Goal: Transaction & Acquisition: Purchase product/service

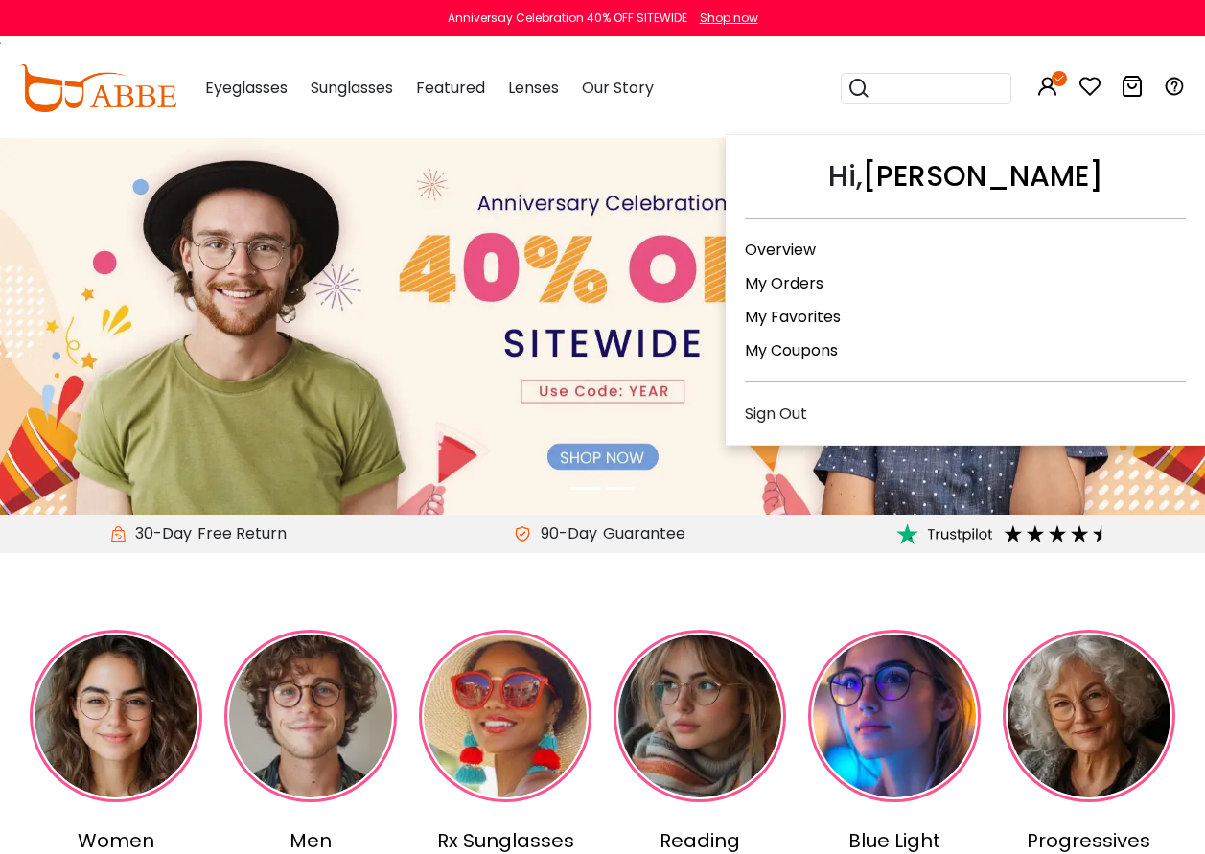
click at [764, 286] on link "My Orders" at bounding box center [784, 283] width 79 height 22
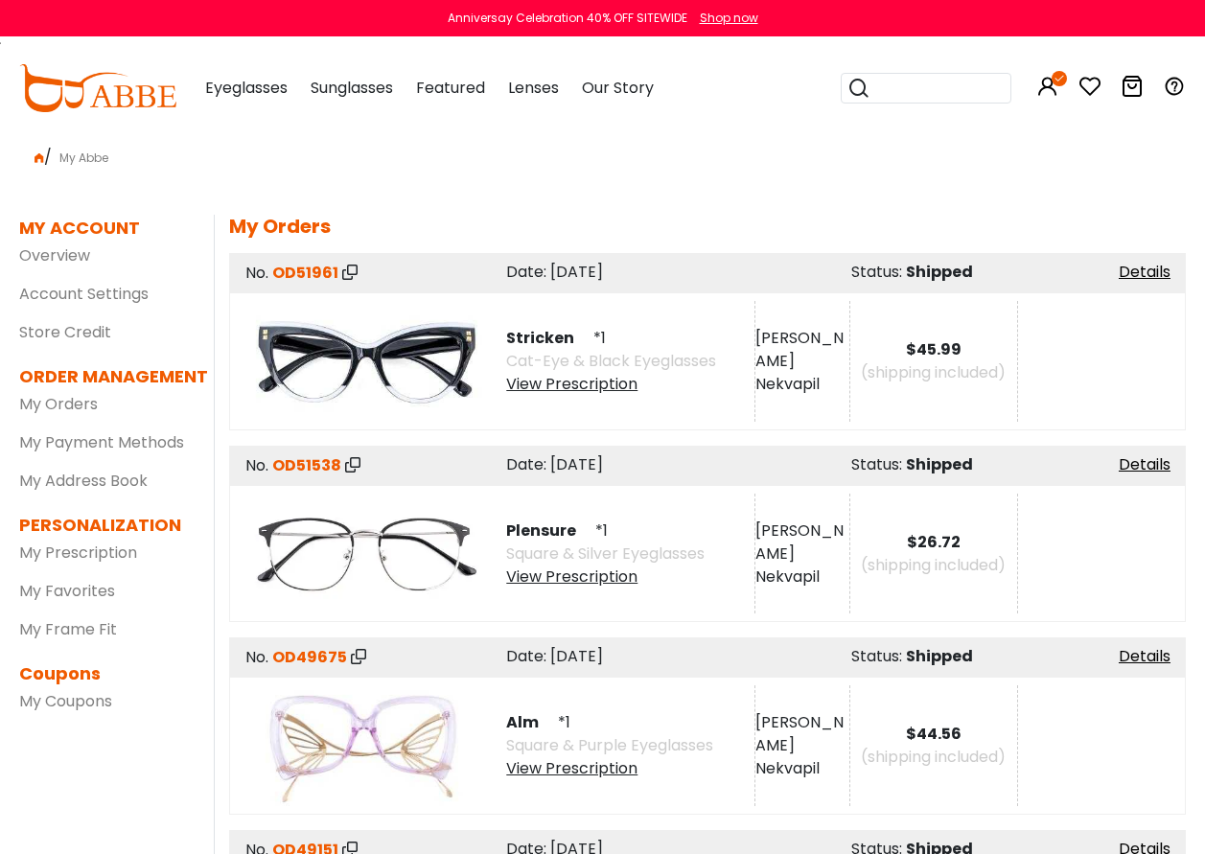
click at [951, 96] on input "search" at bounding box center [938, 88] width 134 height 29
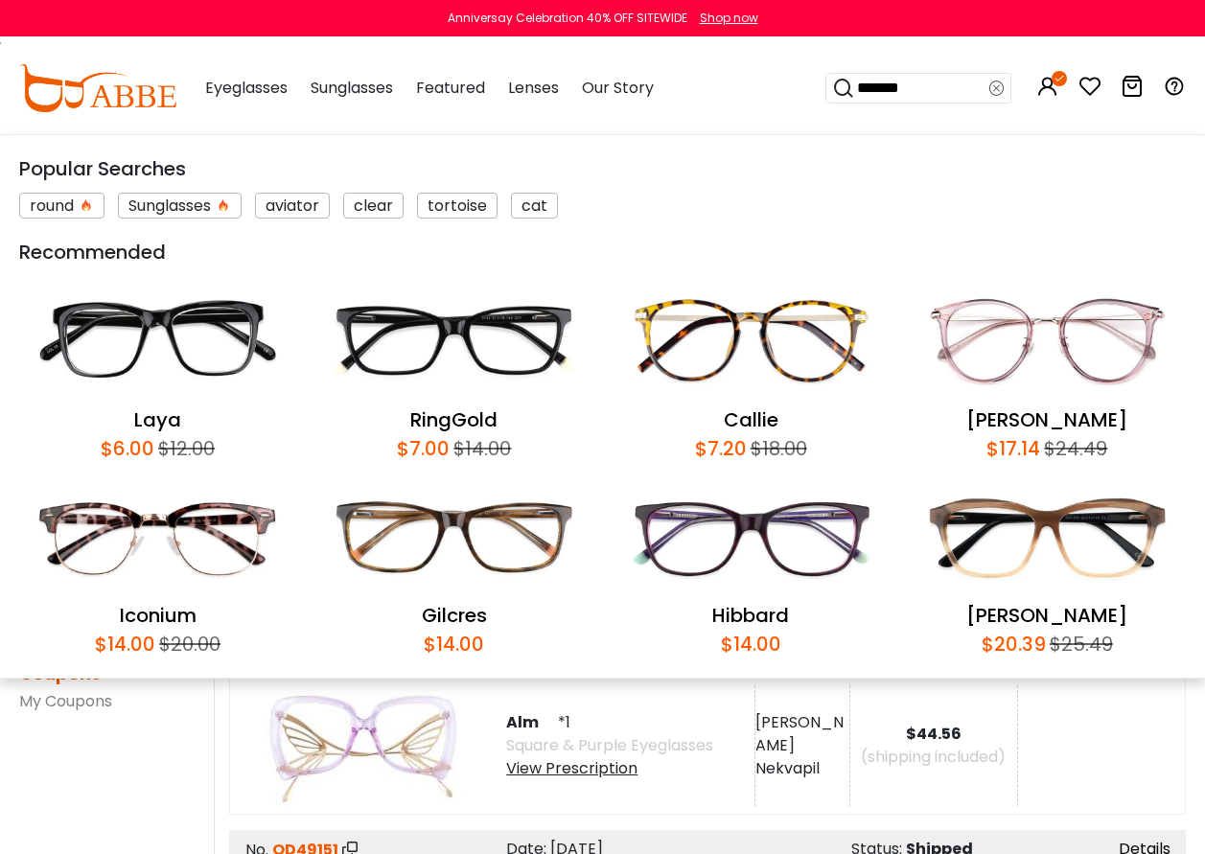
type input "********"
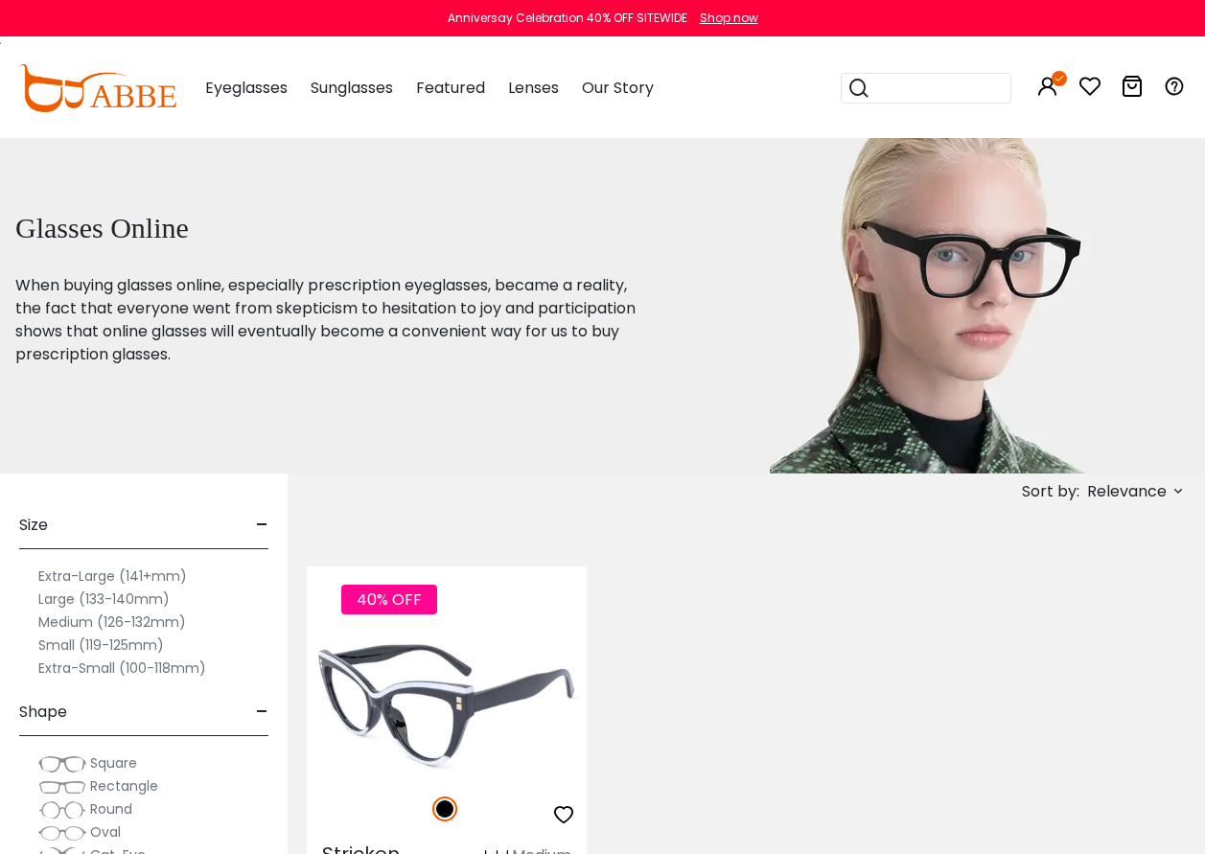
scroll to position [192, 0]
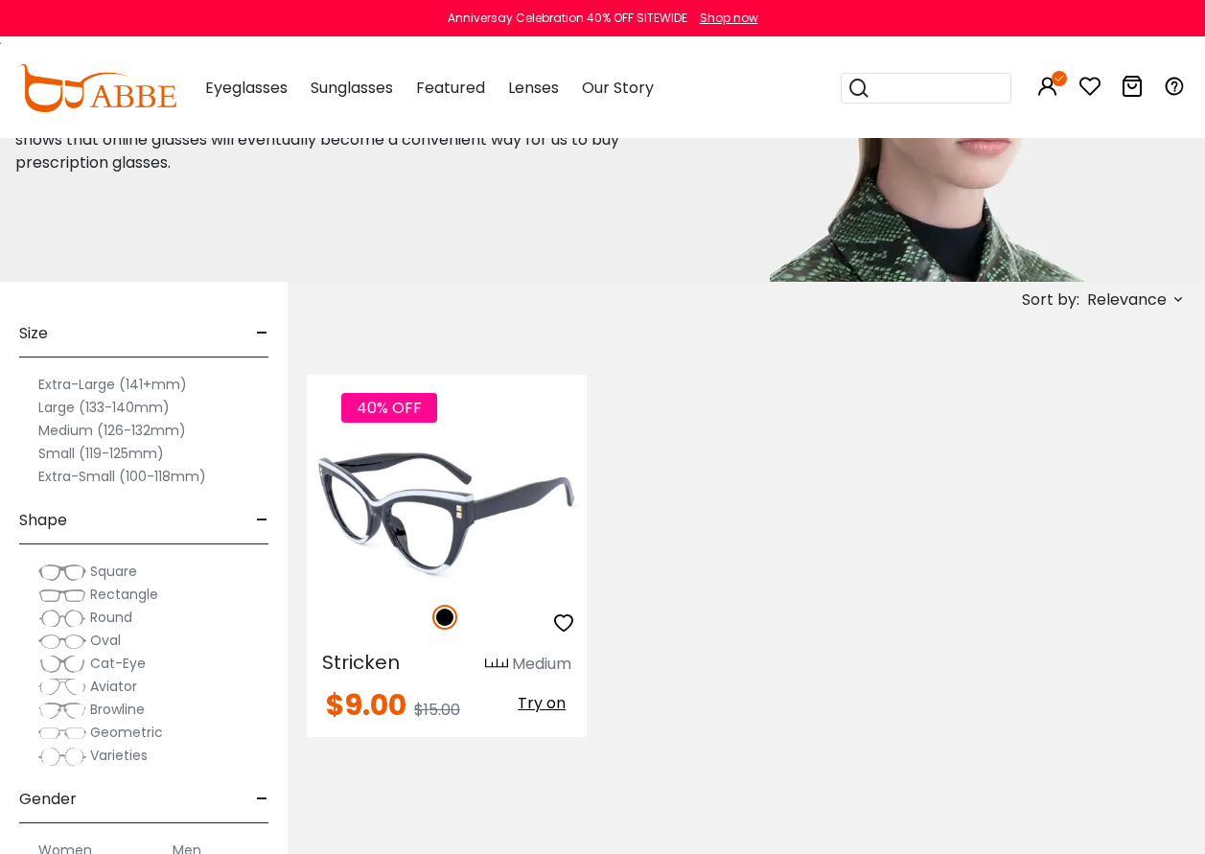
click at [423, 524] on img at bounding box center [447, 514] width 280 height 140
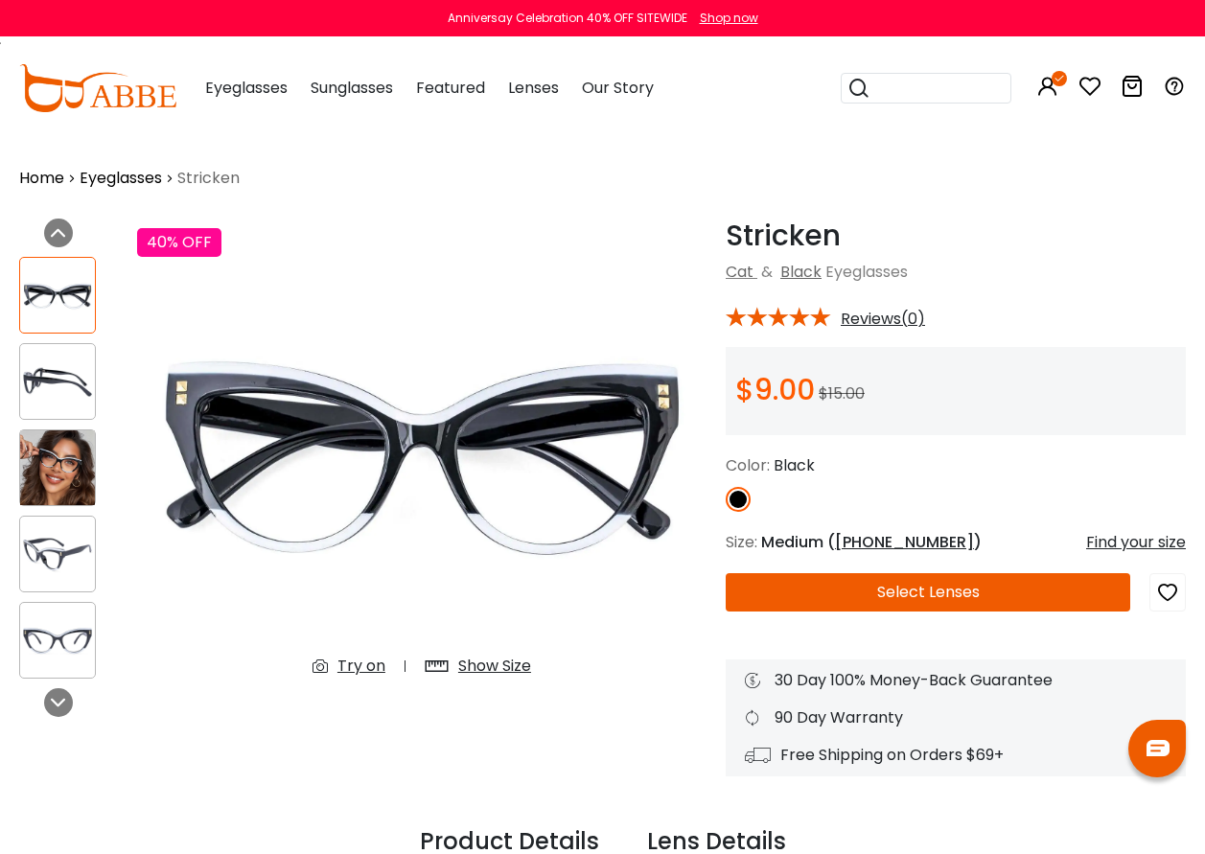
click at [495, 660] on div "Show Size" at bounding box center [494, 666] width 73 height 23
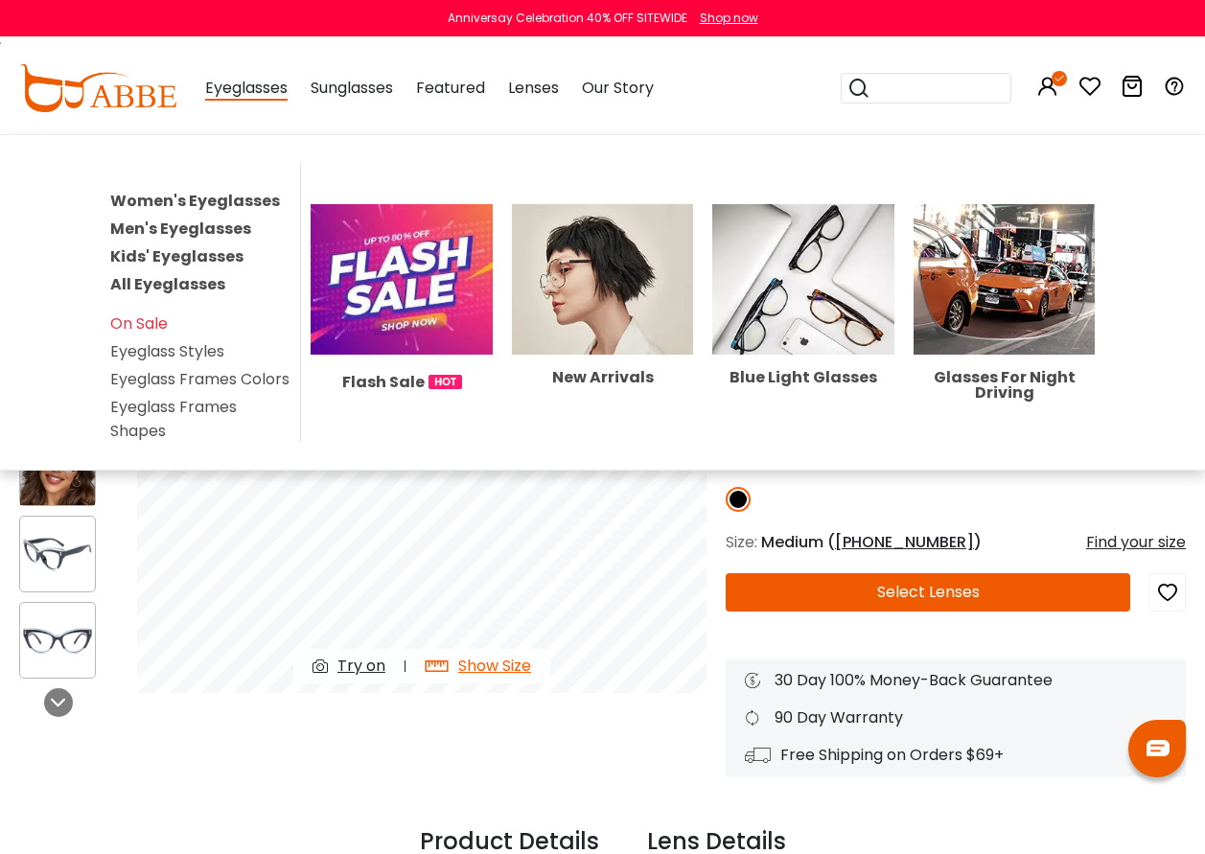
click at [183, 198] on link "Women's Eyeglasses" at bounding box center [195, 201] width 170 height 22
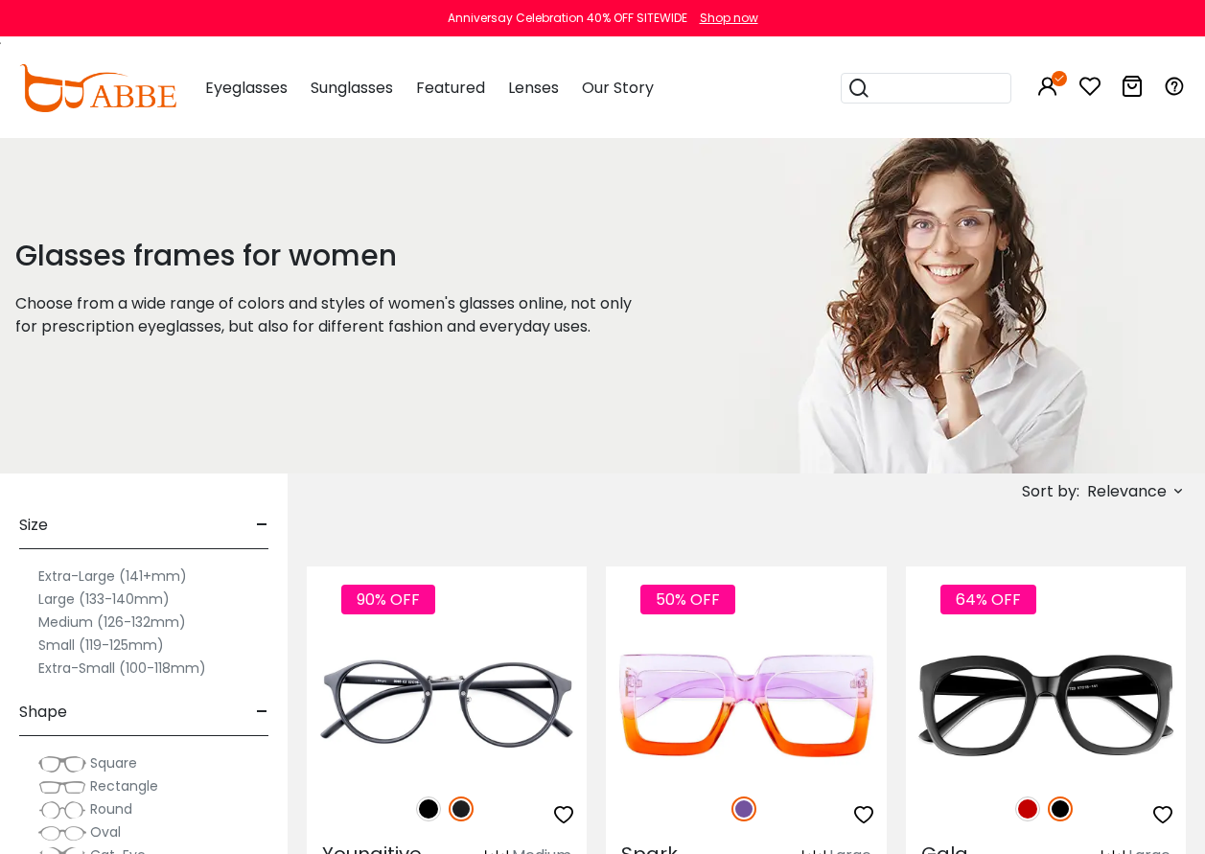
click at [1184, 486] on icon at bounding box center [1178, 490] width 15 height 15
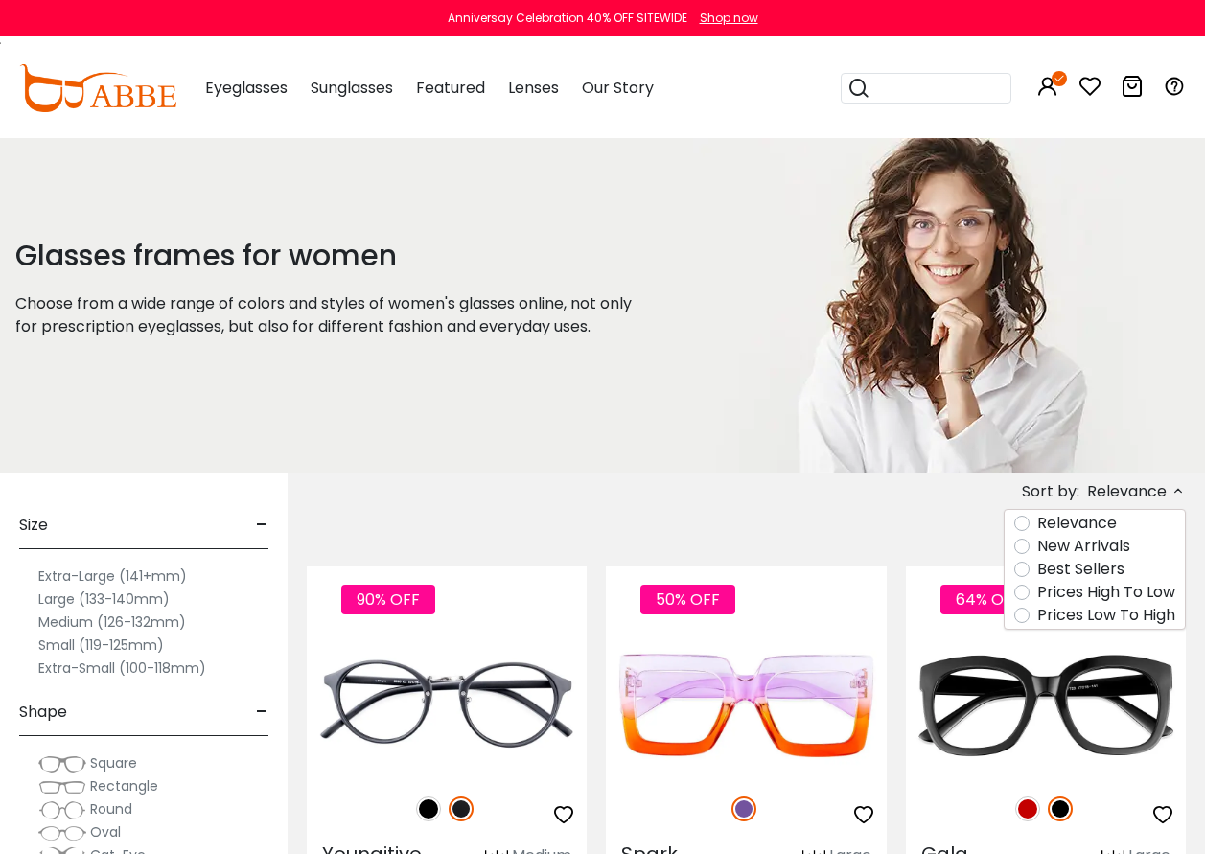
click at [1038, 614] on label "Prices Low To High" at bounding box center [1107, 615] width 138 height 23
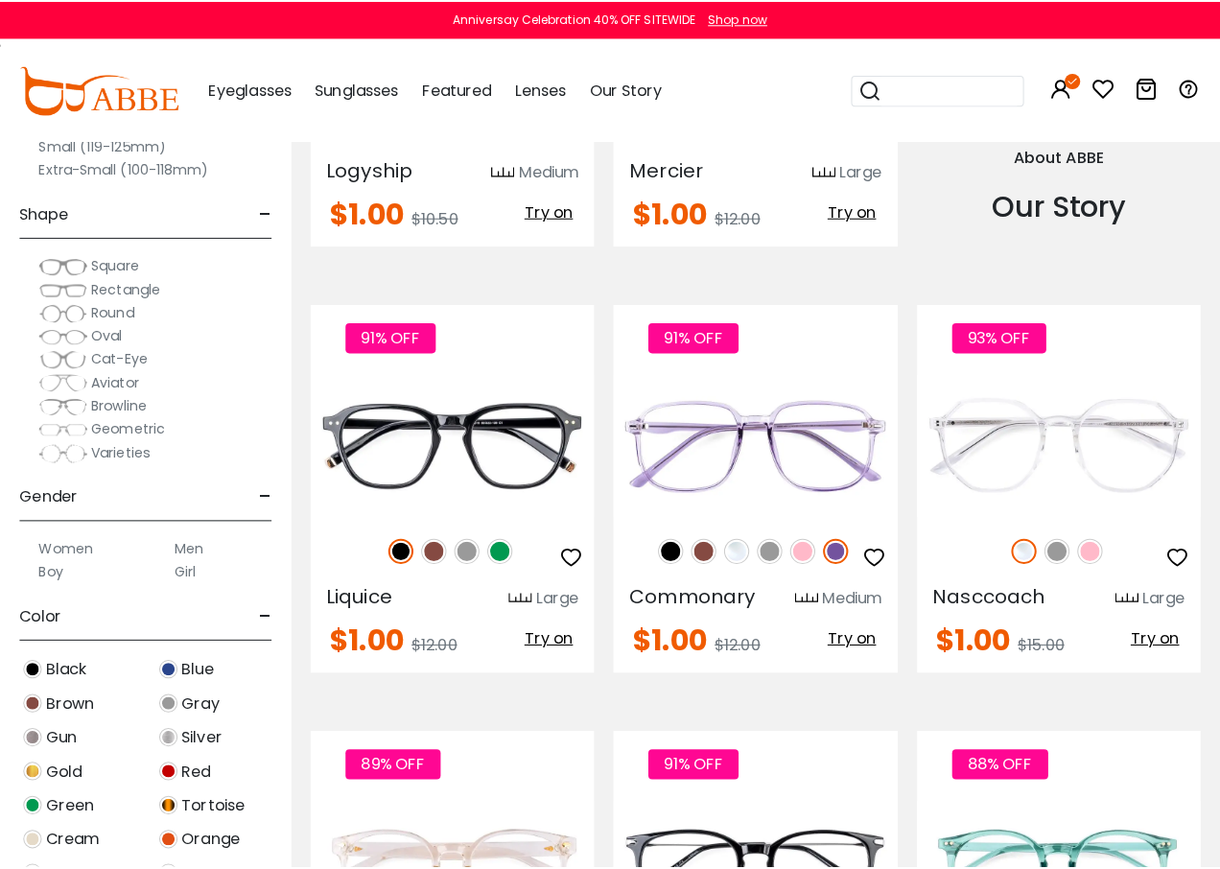
scroll to position [2301, 0]
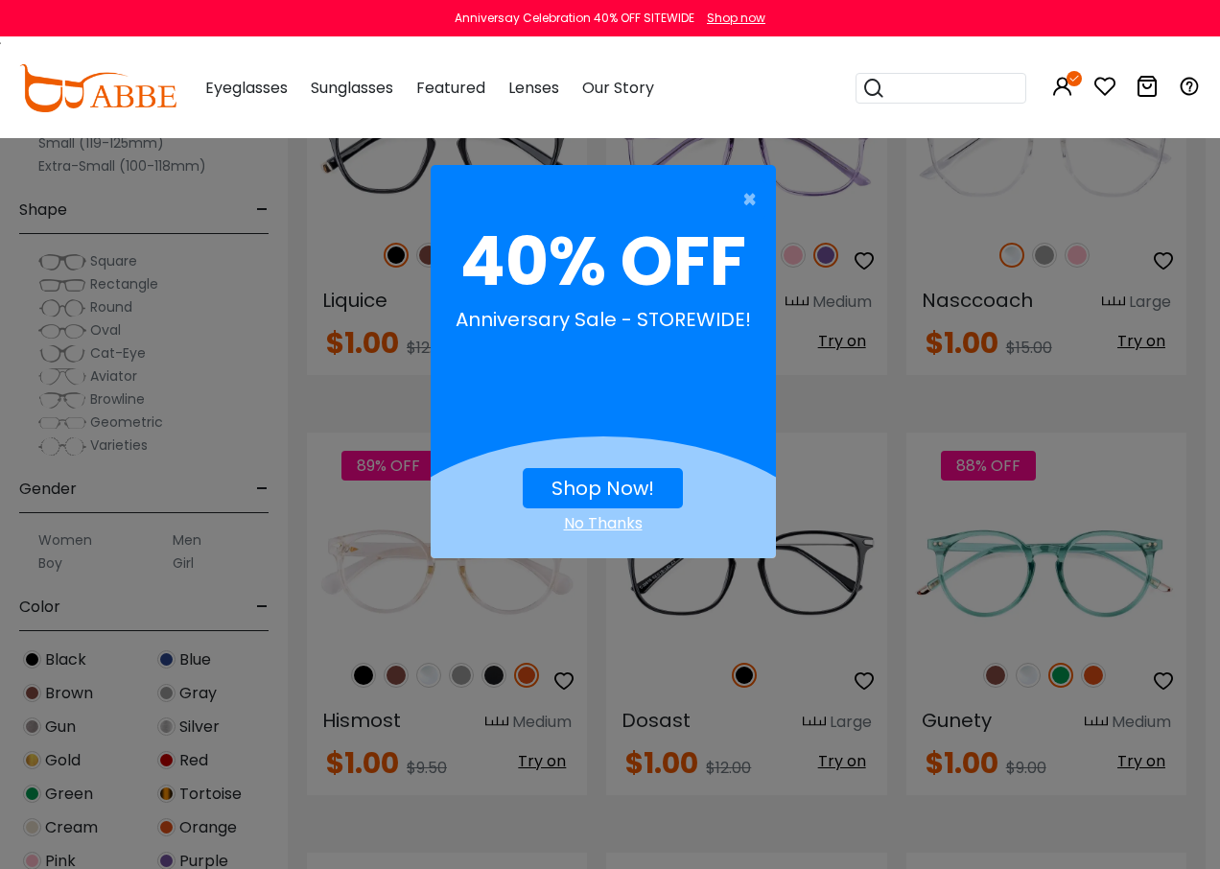
click at [611, 489] on link "Shop Now!" at bounding box center [602, 488] width 103 height 27
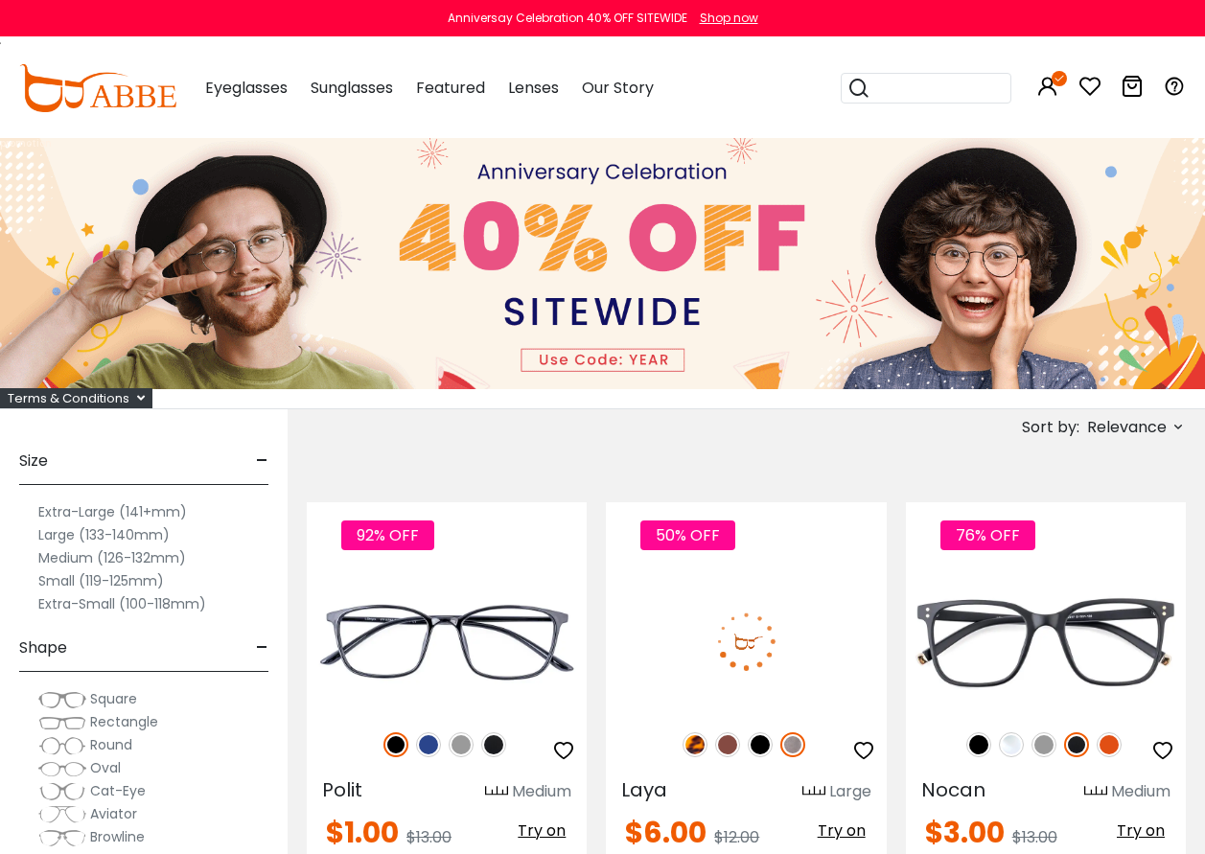
click at [1181, 431] on icon at bounding box center [1178, 426] width 15 height 15
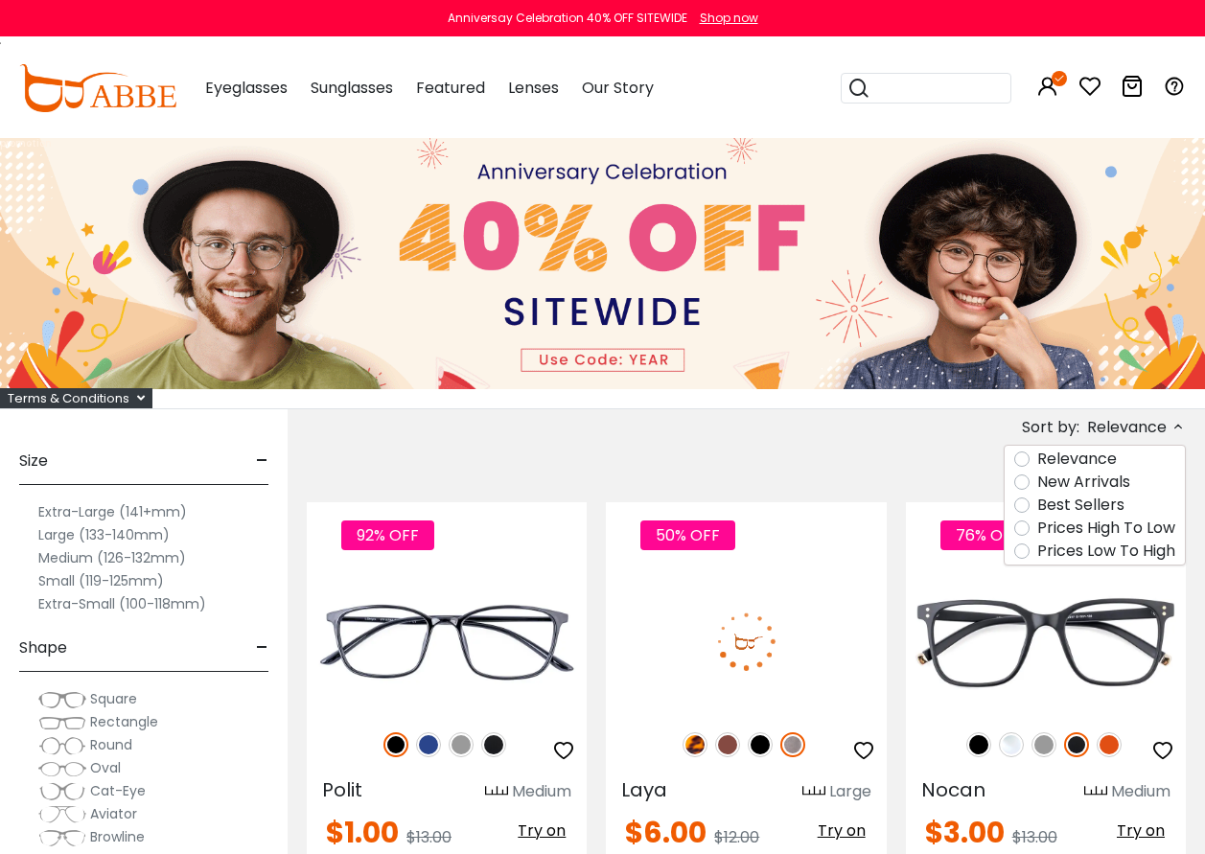
click at [1038, 548] on label "Prices Low To High" at bounding box center [1107, 551] width 138 height 23
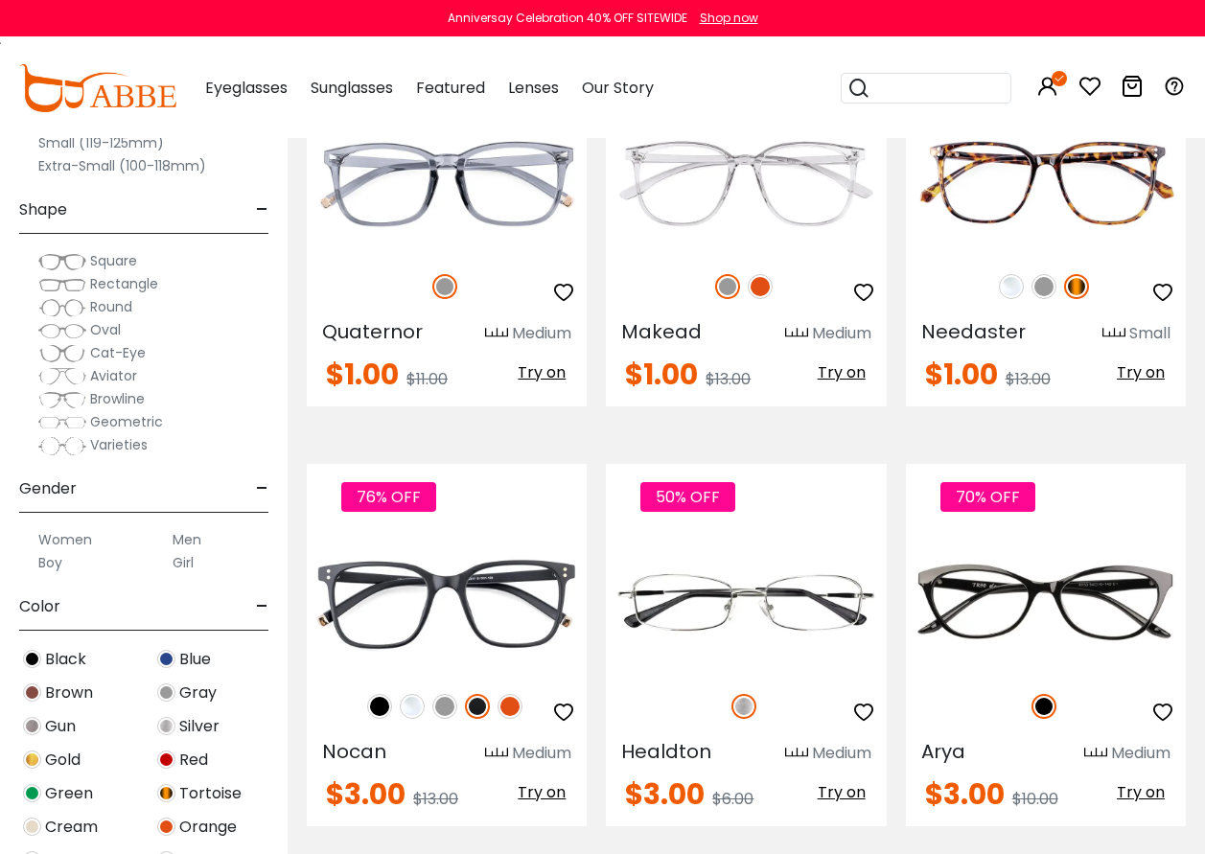
scroll to position [8247, 0]
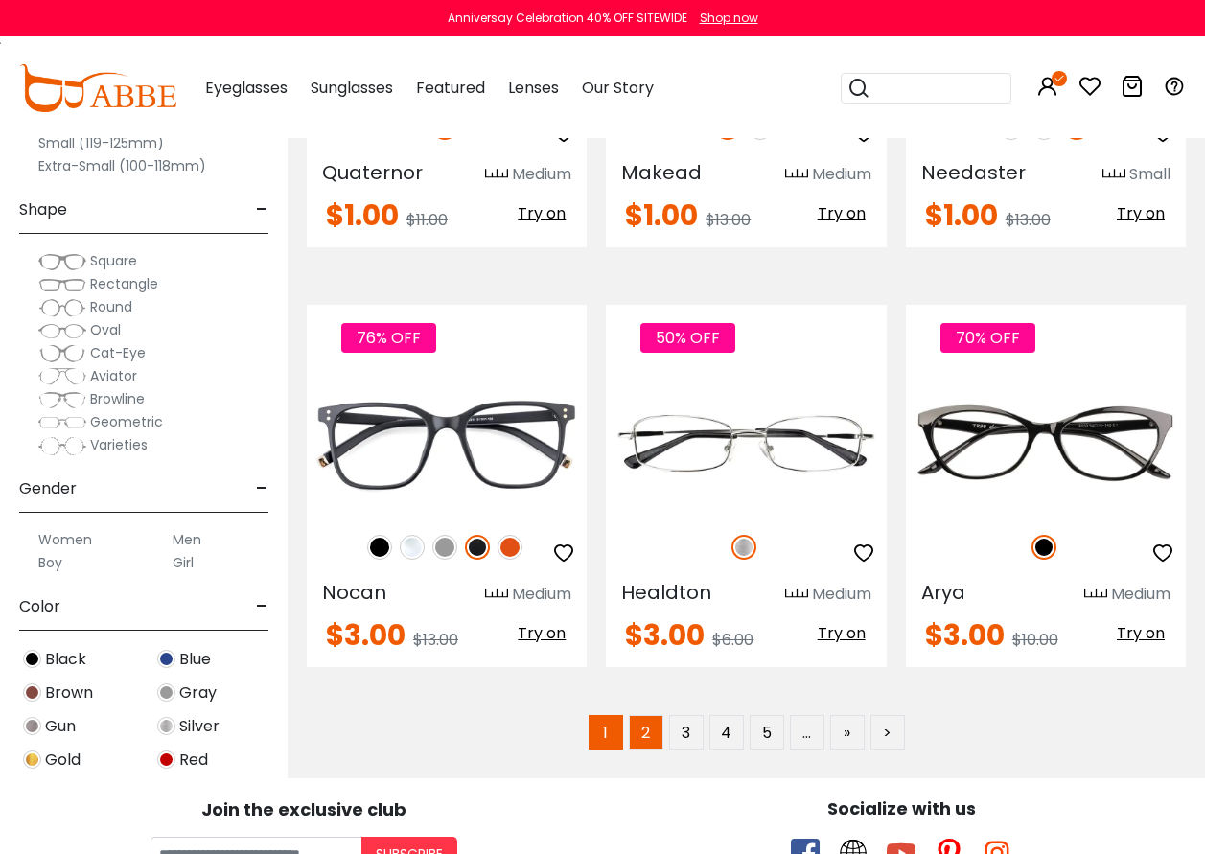
click at [648, 734] on link "2" at bounding box center [646, 732] width 35 height 35
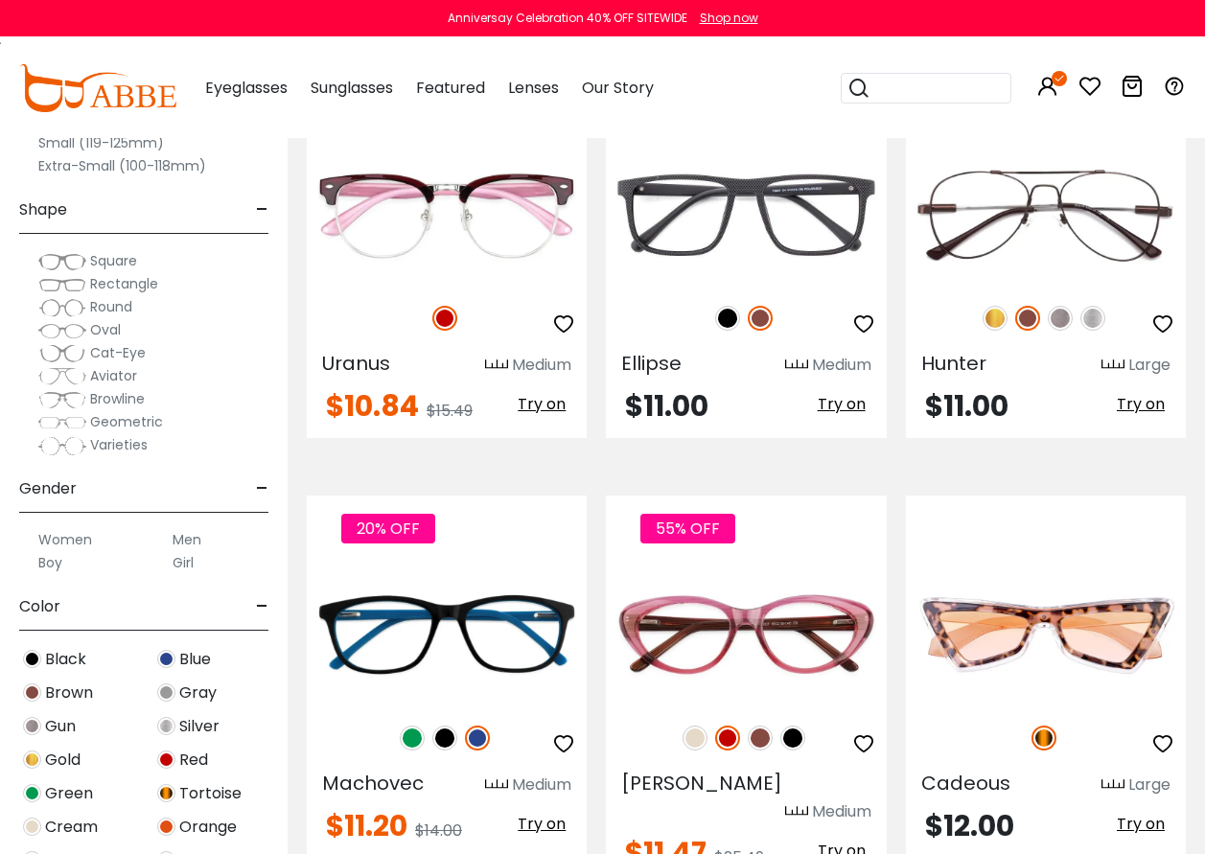
scroll to position [5274, 0]
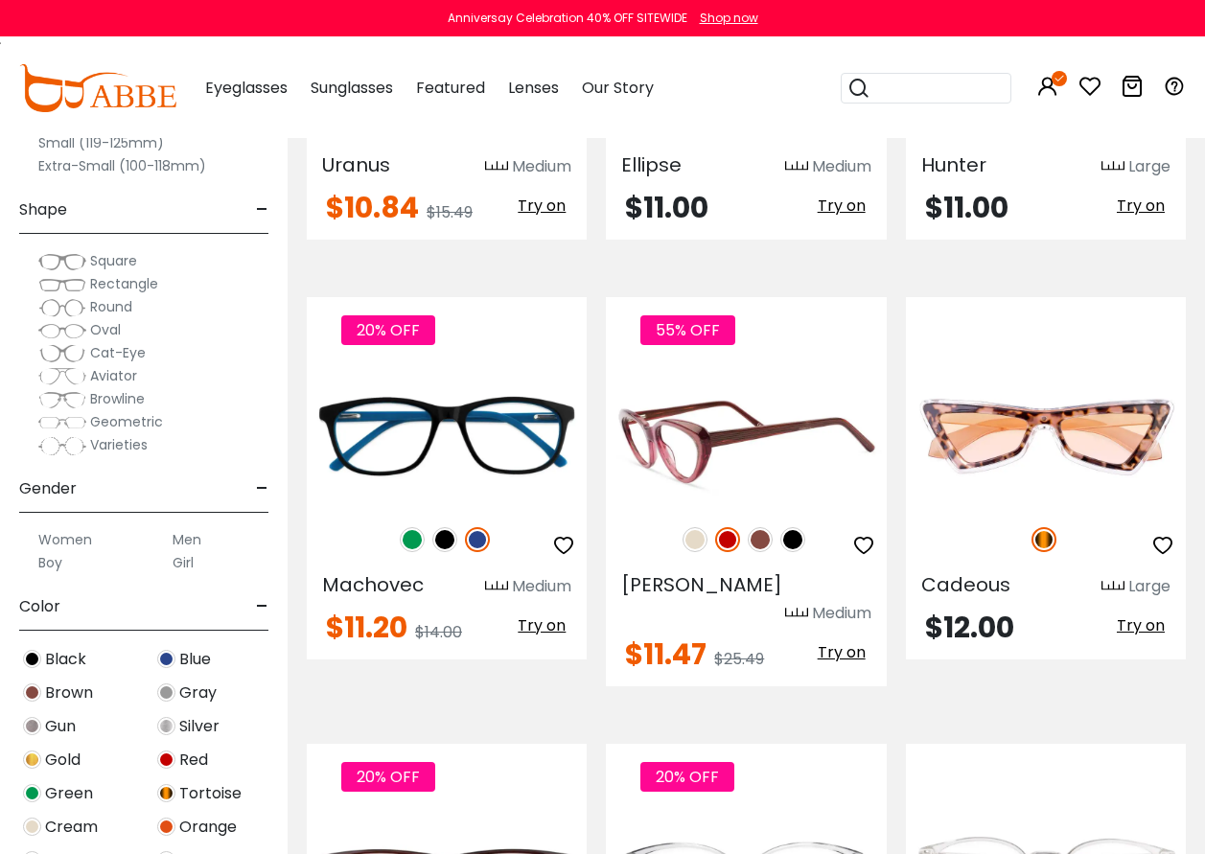
click at [832, 642] on span "Try on" at bounding box center [842, 653] width 48 height 22
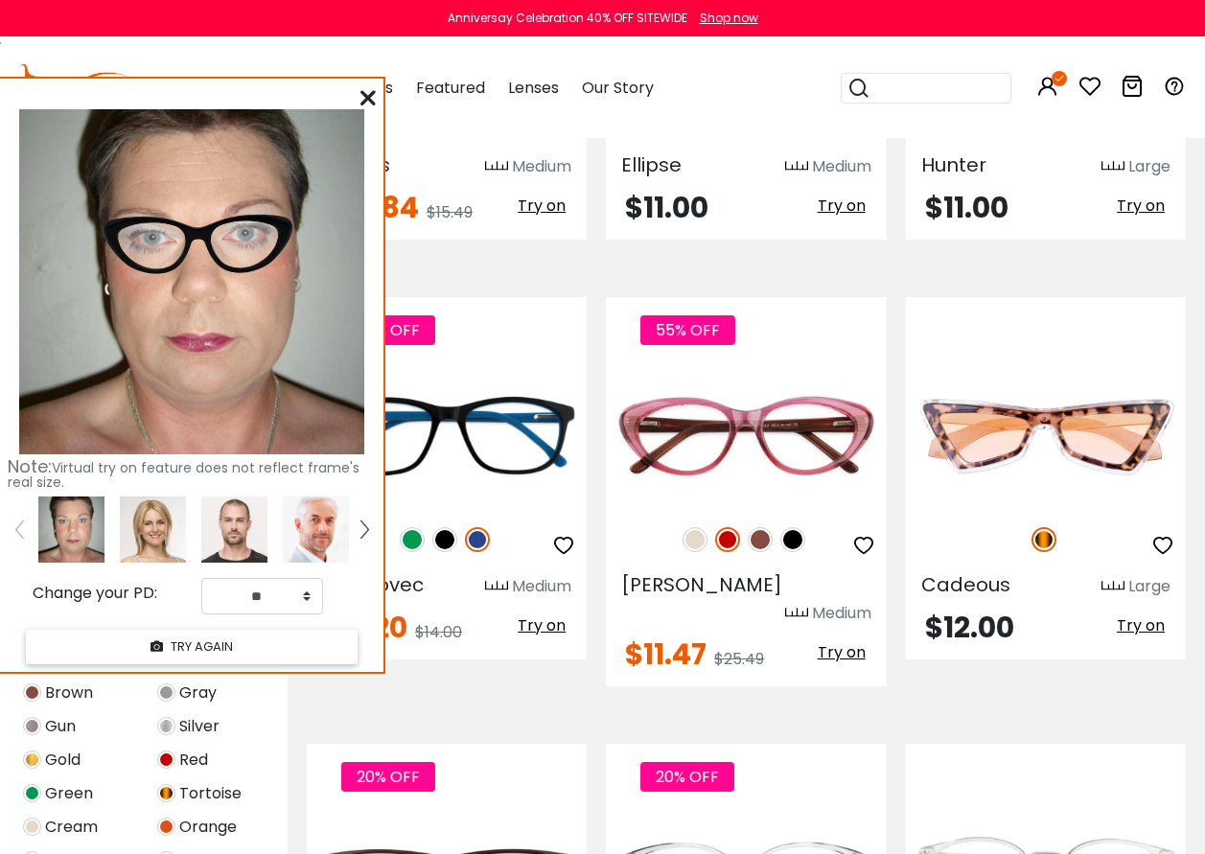
click at [365, 94] on icon at bounding box center [368, 97] width 15 height 15
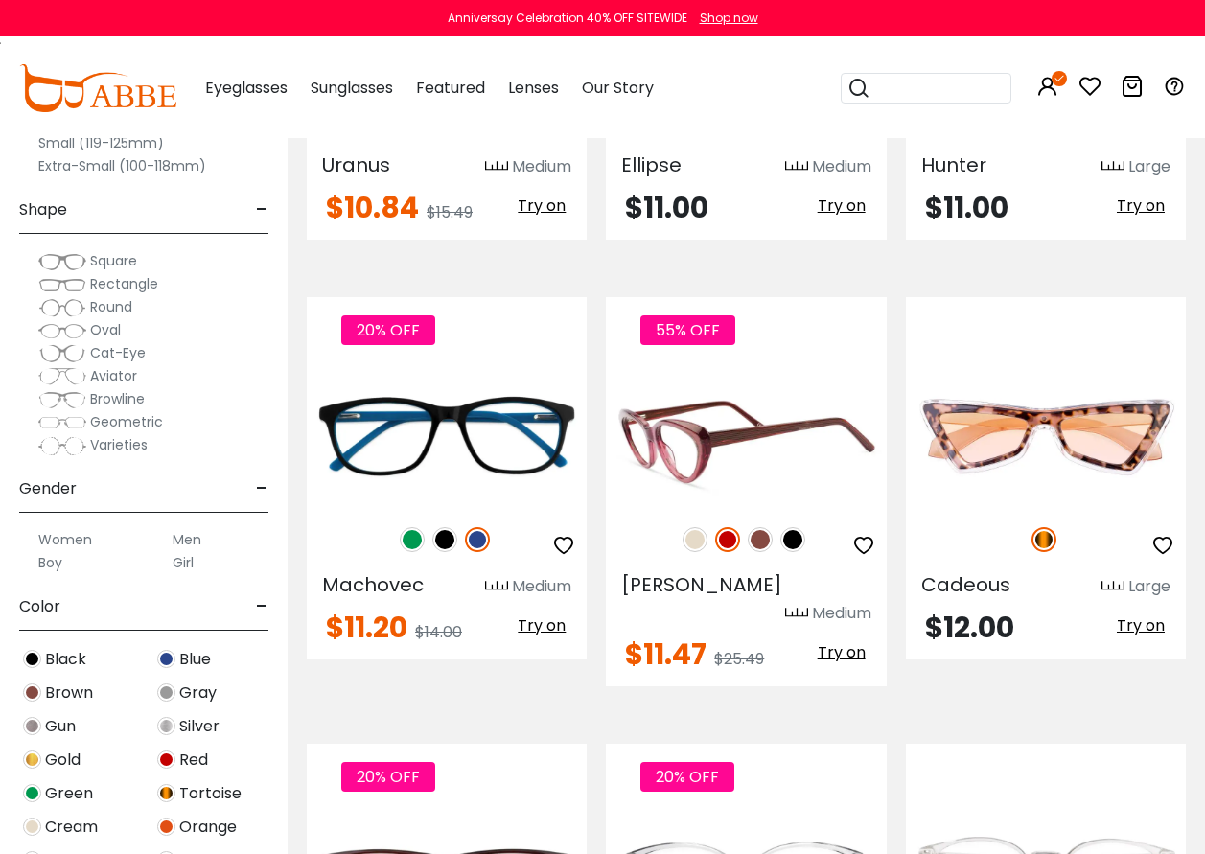
click at [768, 527] on img at bounding box center [760, 539] width 25 height 25
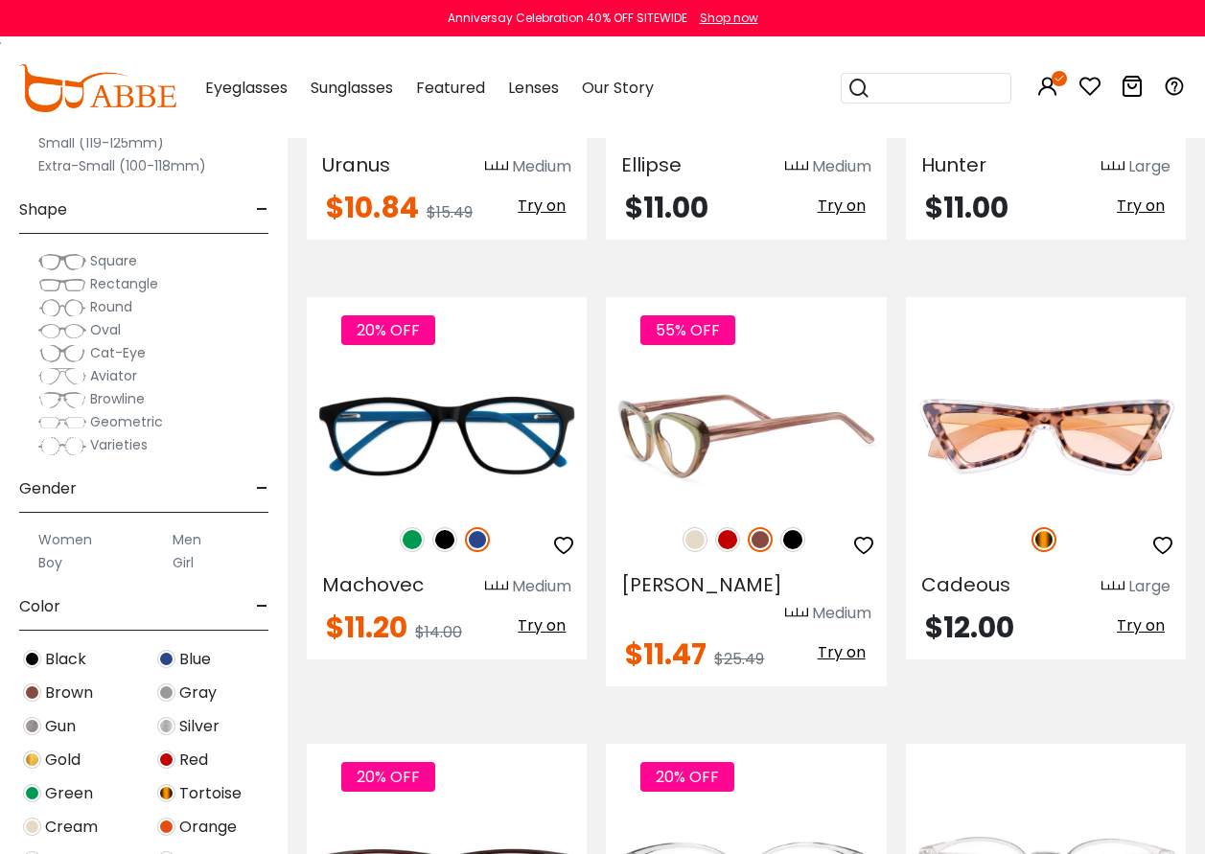
click at [732, 527] on img at bounding box center [727, 539] width 25 height 25
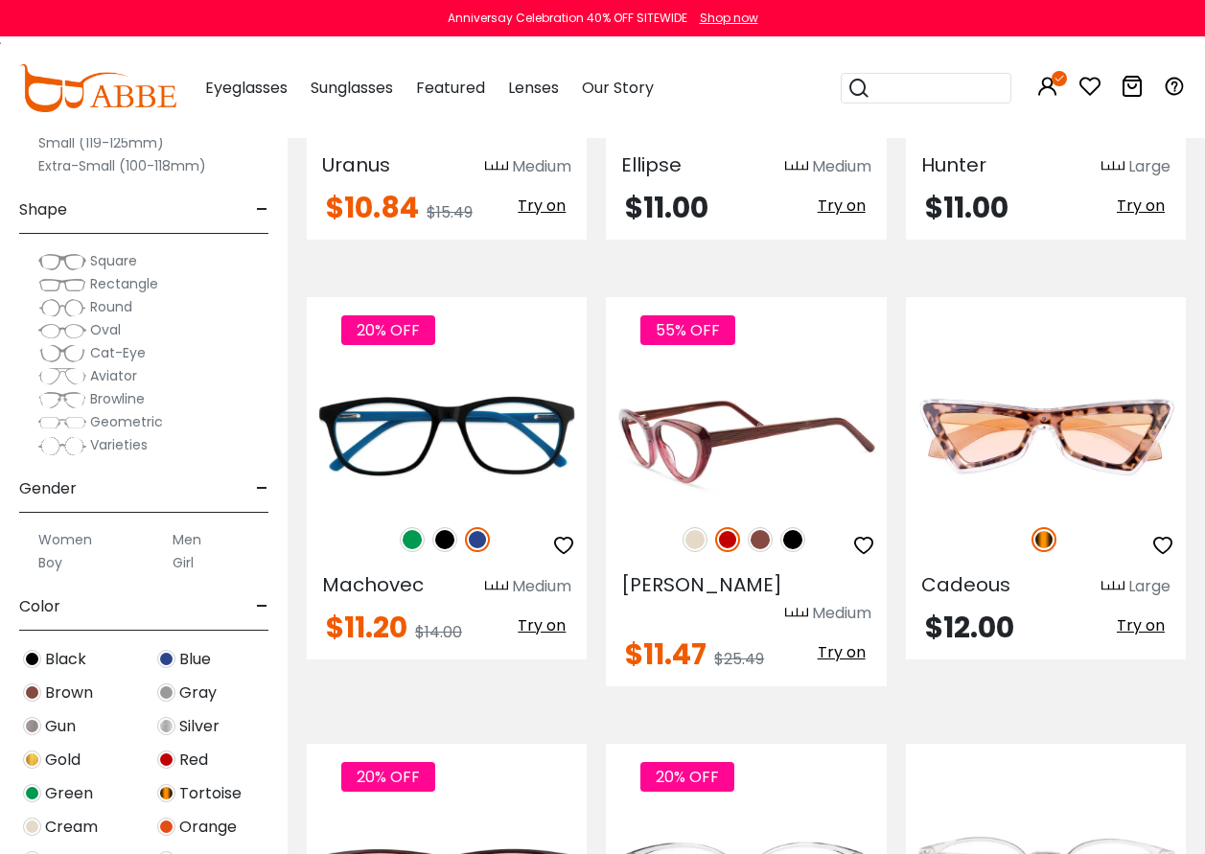
click at [833, 642] on span "Try on" at bounding box center [842, 653] width 48 height 22
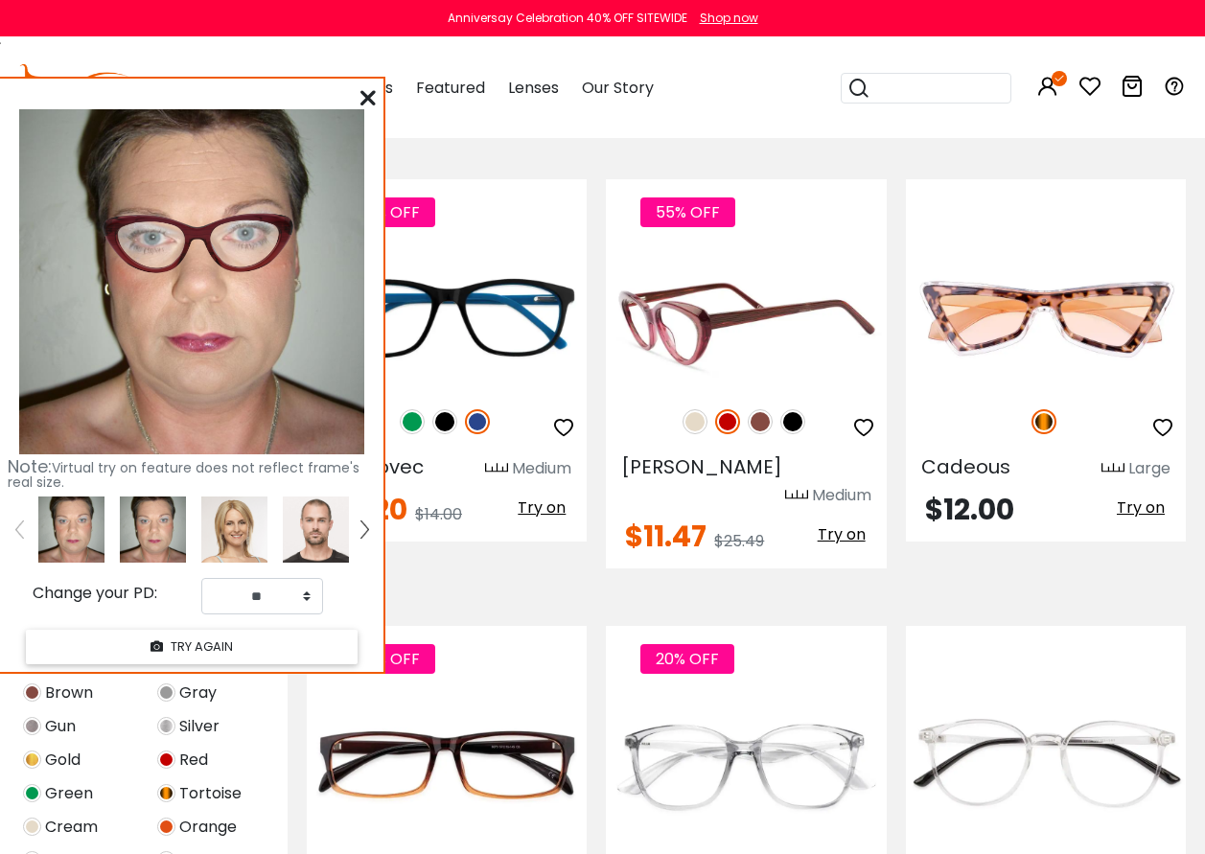
scroll to position [5562, 0]
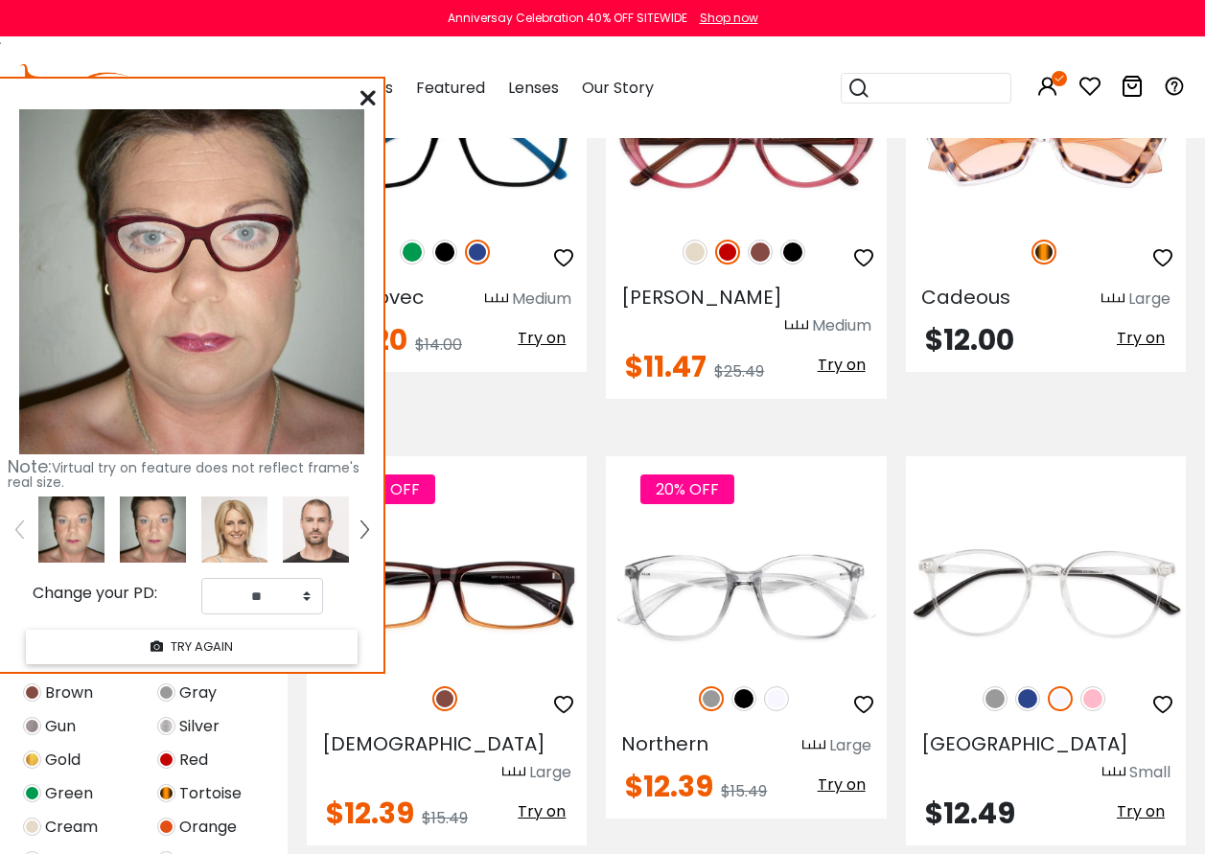
click at [365, 96] on icon at bounding box center [368, 97] width 15 height 15
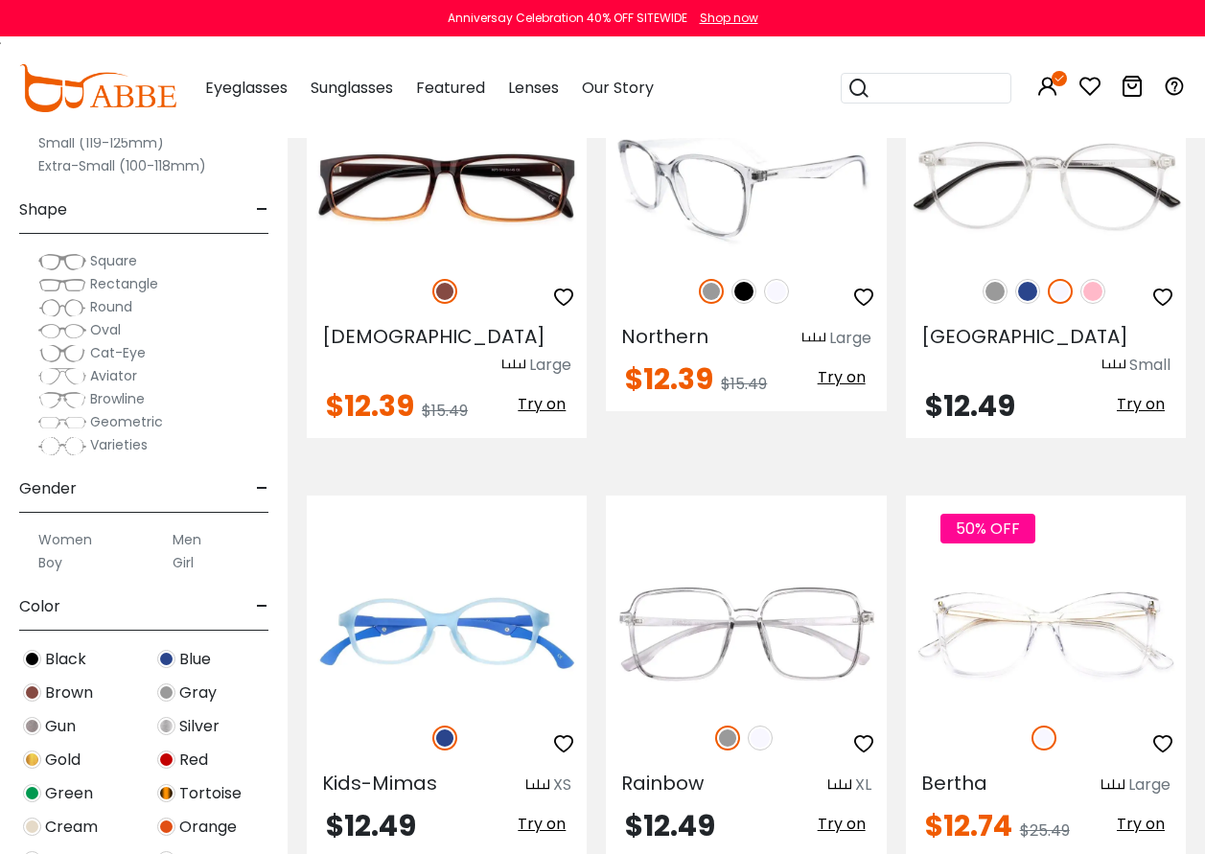
scroll to position [6137, 0]
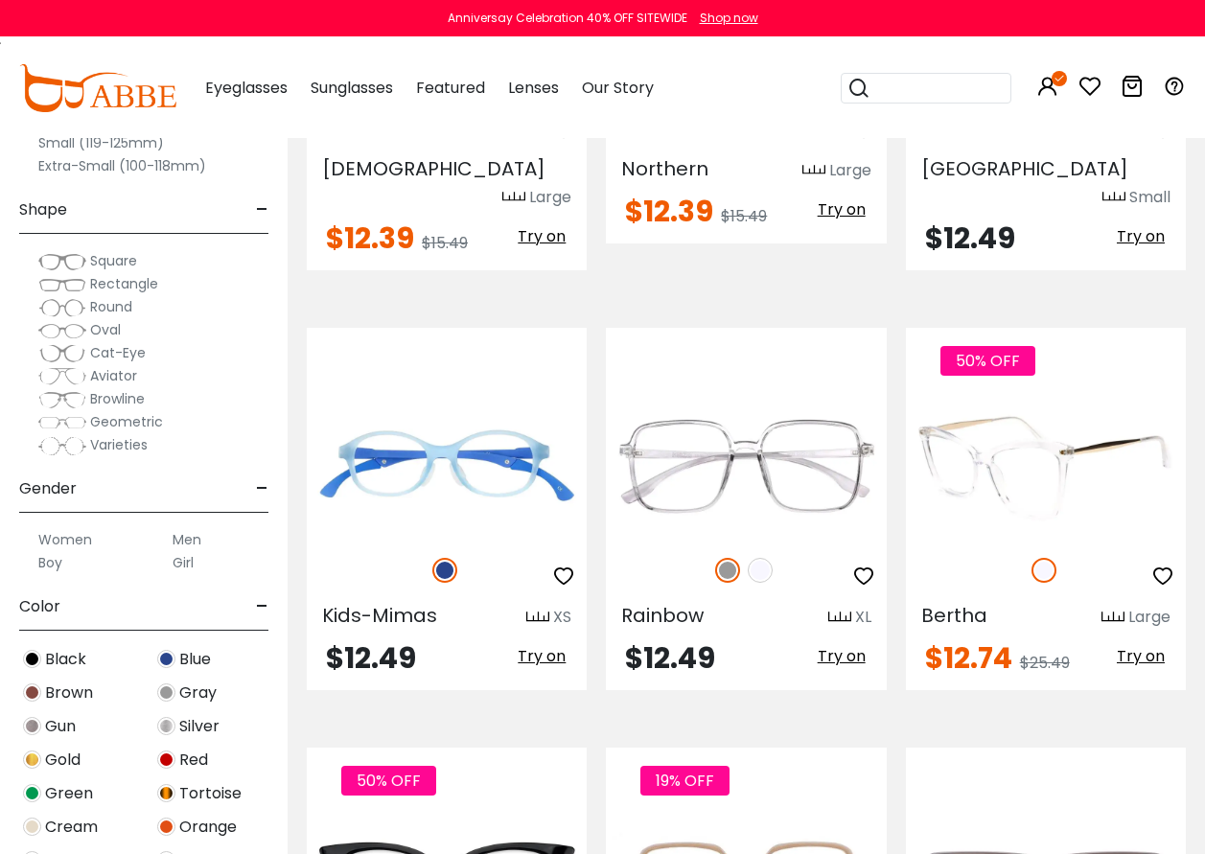
click at [1138, 645] on span "Try on" at bounding box center [1141, 656] width 48 height 22
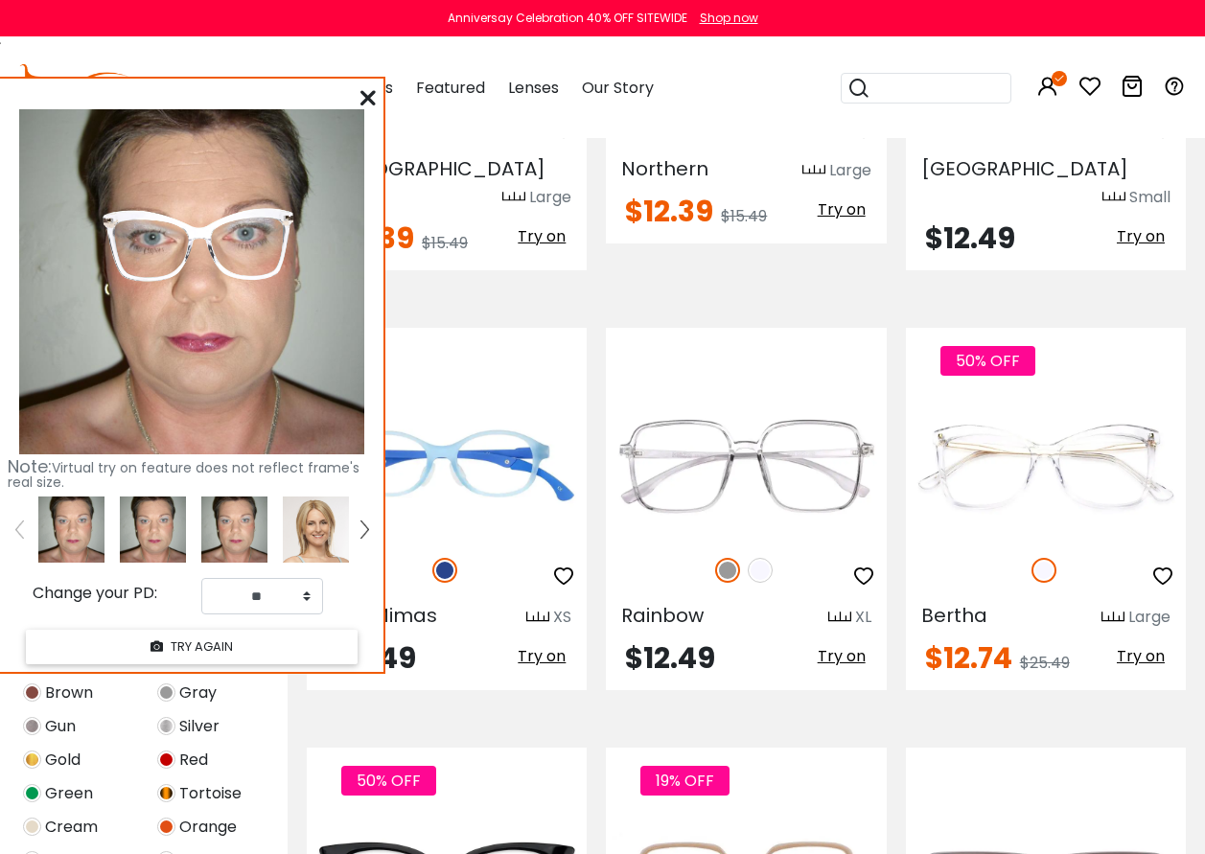
click at [362, 98] on icon at bounding box center [368, 97] width 15 height 15
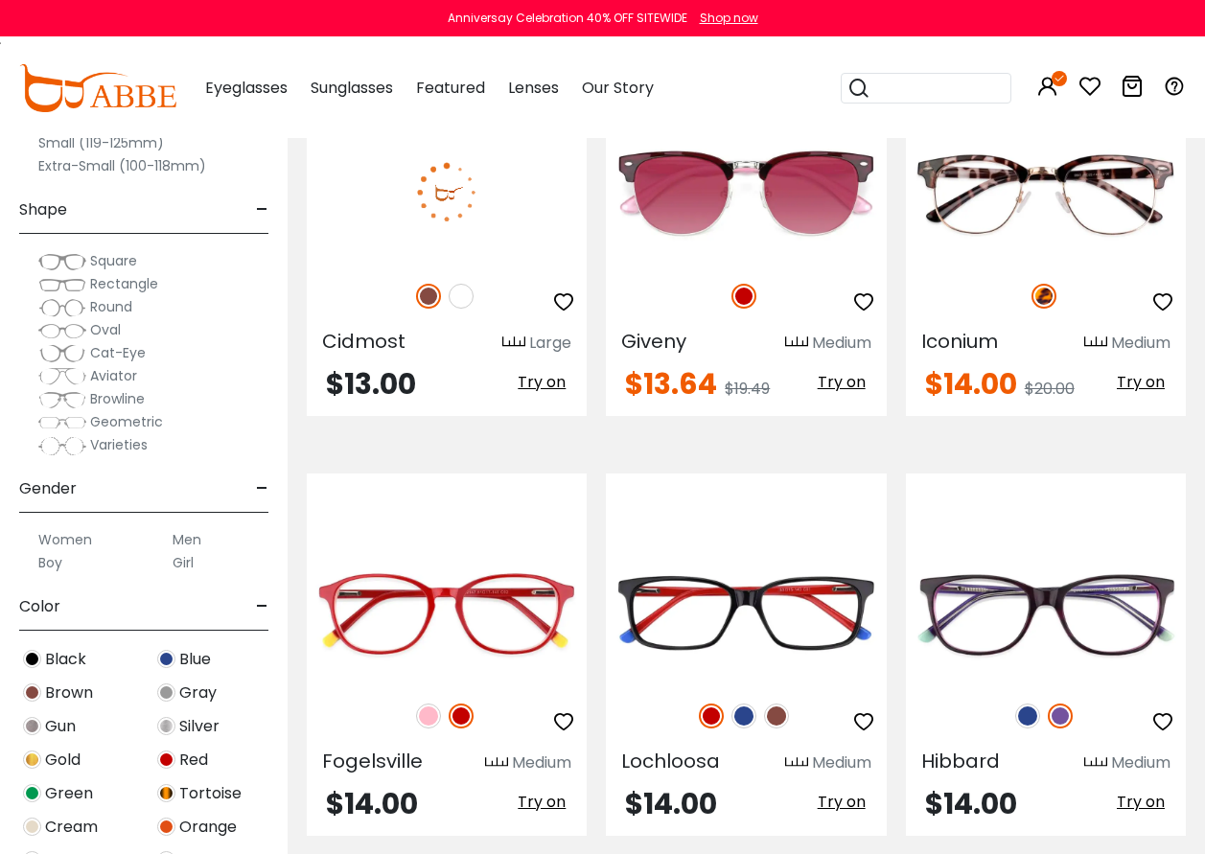
scroll to position [7000, 0]
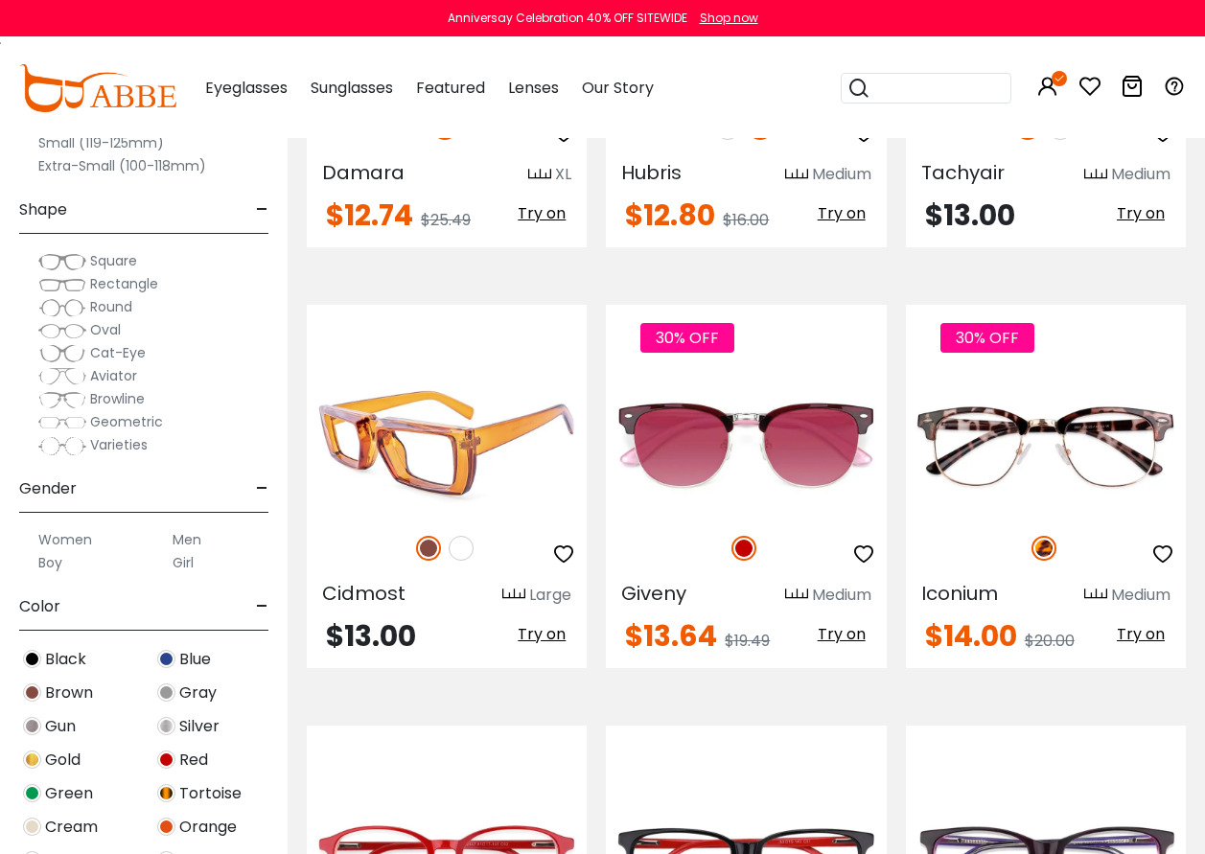
click at [544, 623] on span "Try on" at bounding box center [542, 634] width 48 height 22
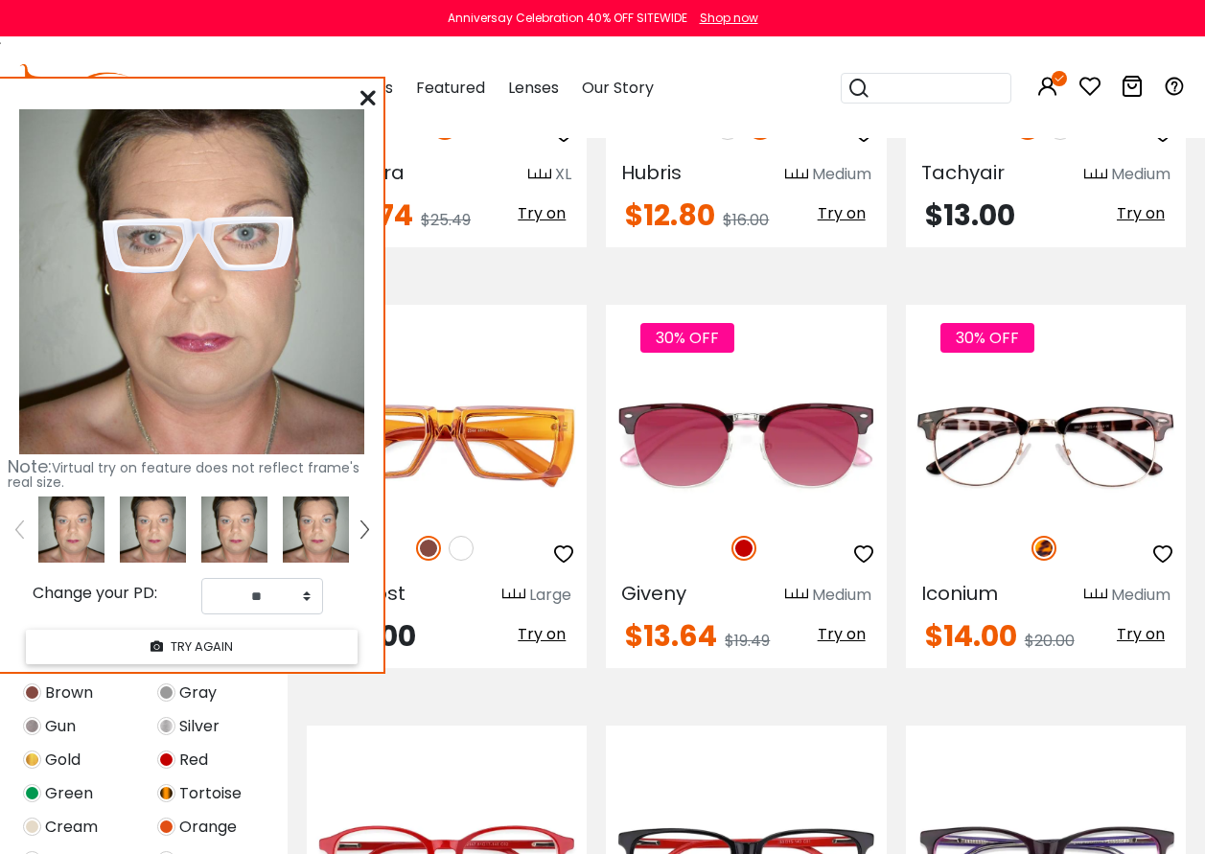
click at [366, 92] on icon at bounding box center [368, 97] width 15 height 15
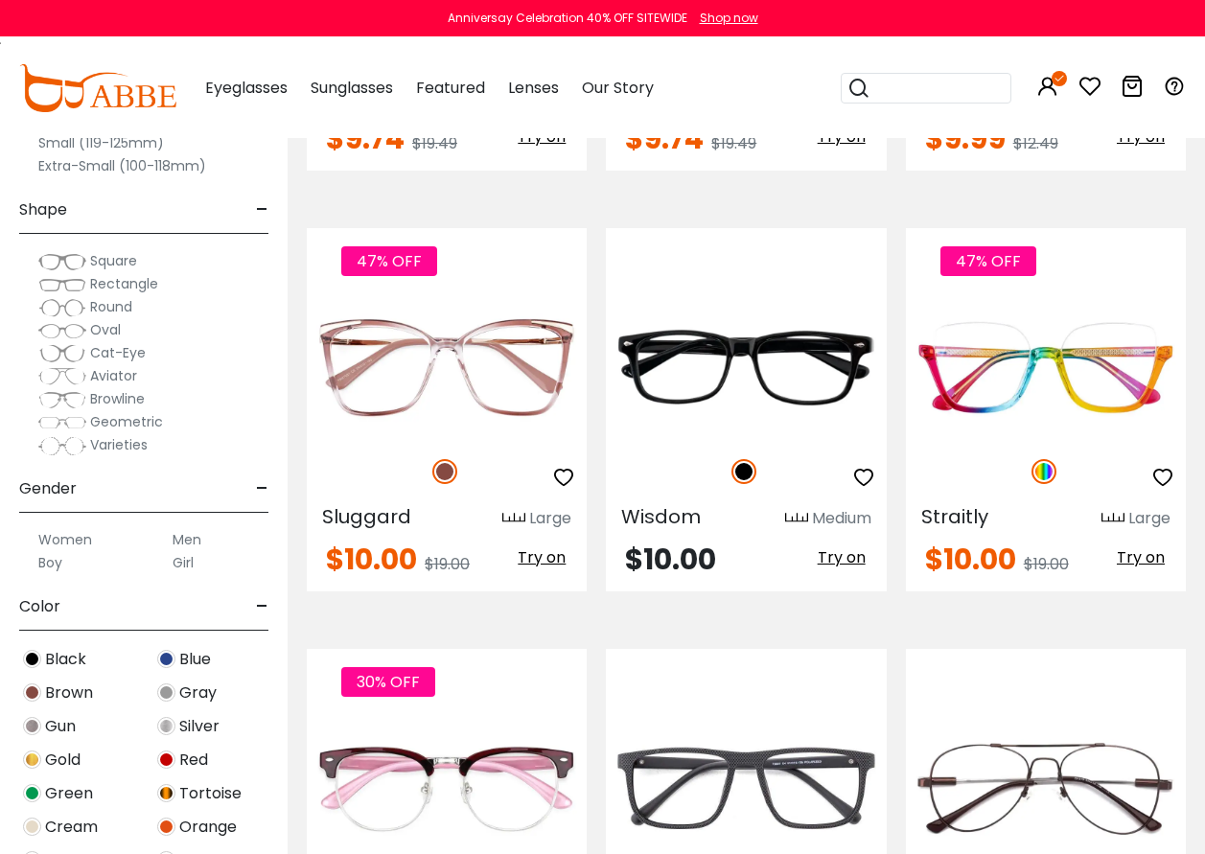
scroll to position [4315, 0]
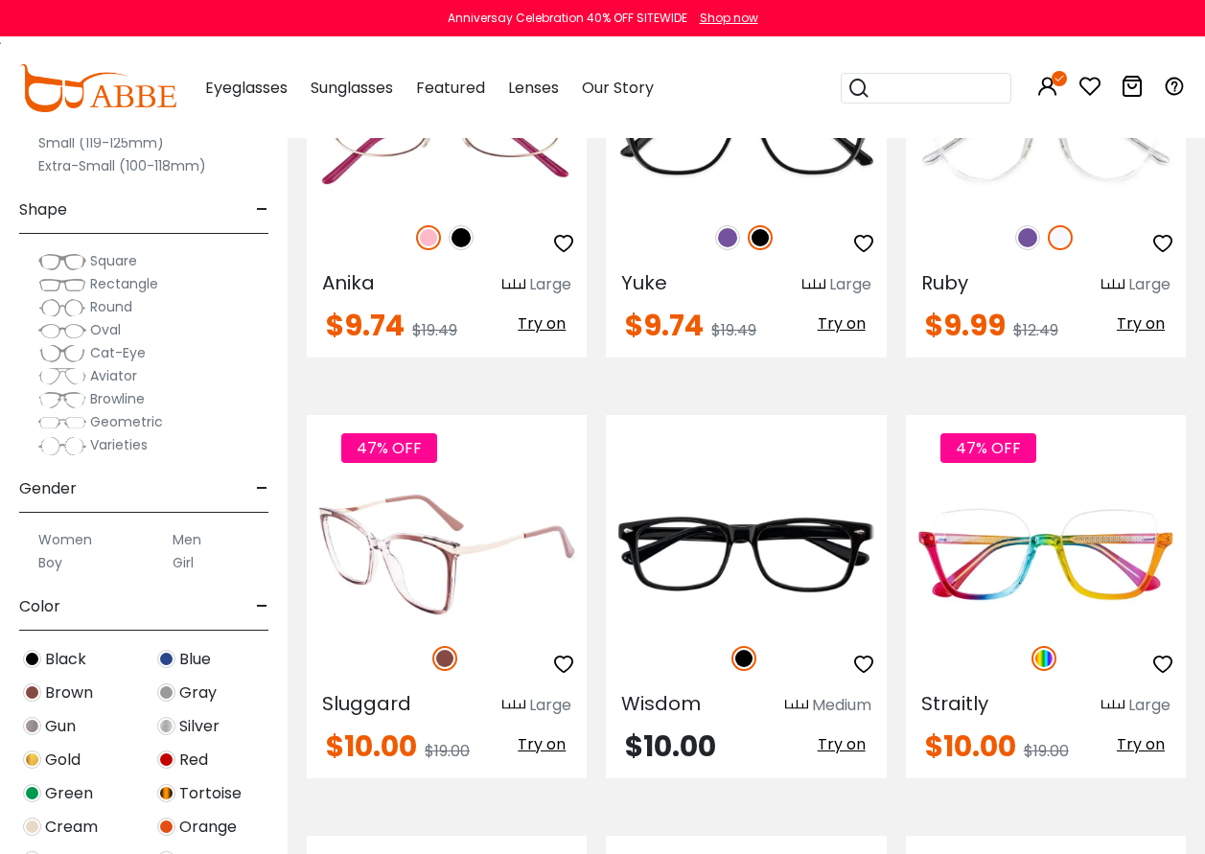
click at [562, 734] on span "Try on" at bounding box center [542, 745] width 48 height 22
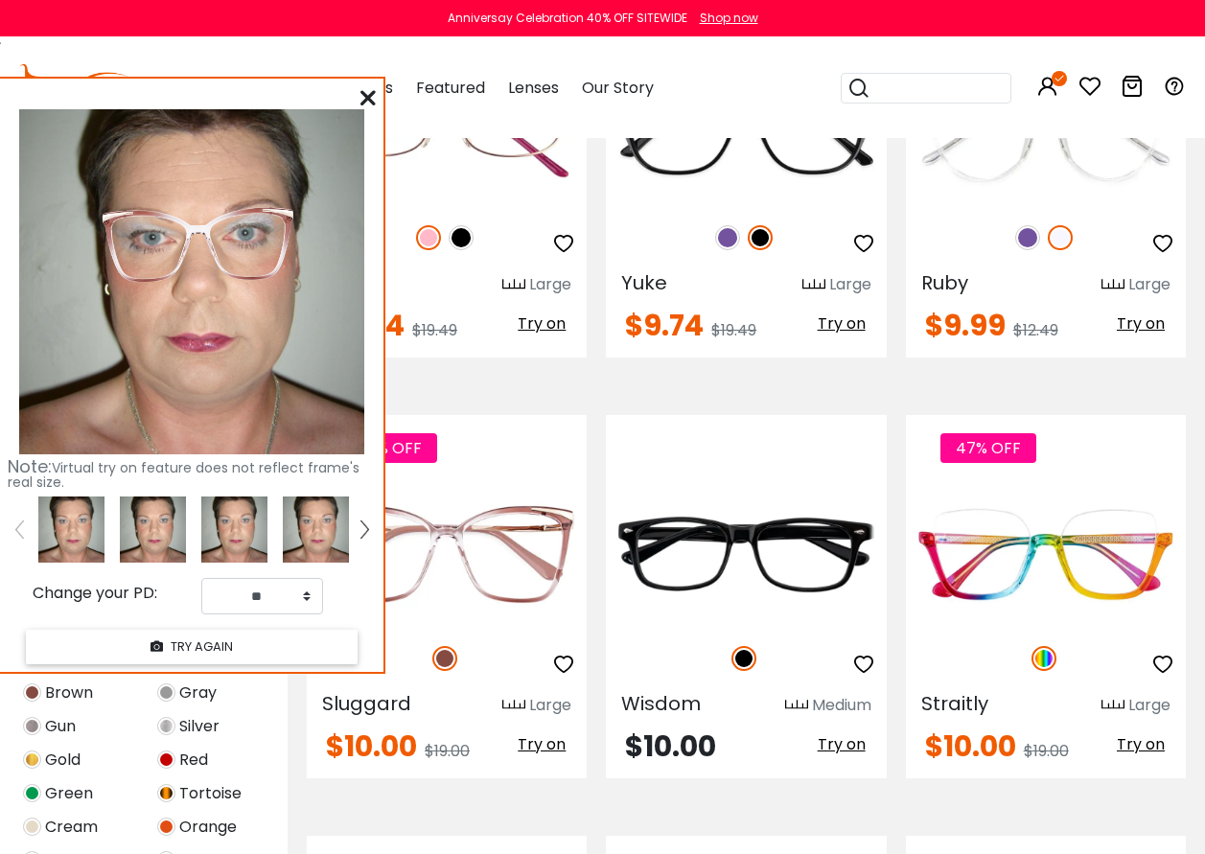
click at [367, 91] on icon at bounding box center [368, 97] width 15 height 15
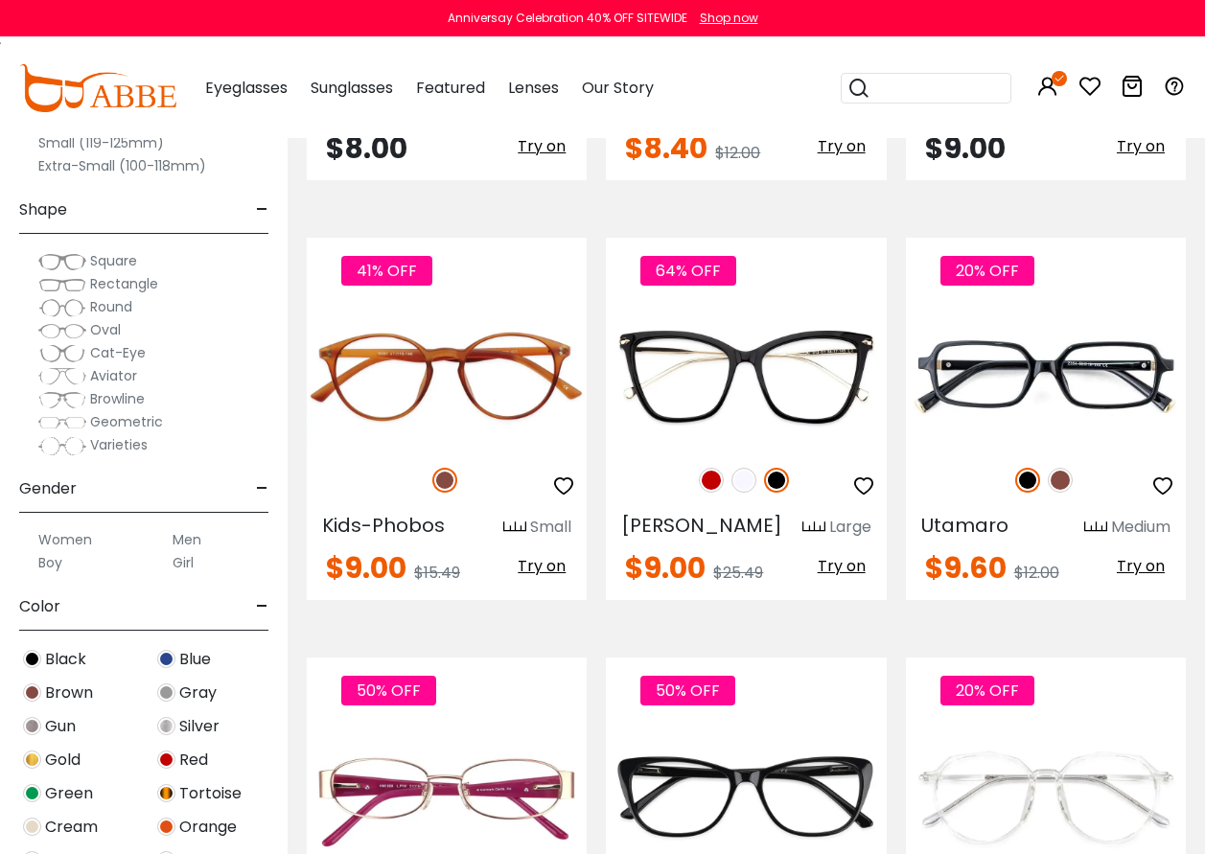
scroll to position [3644, 0]
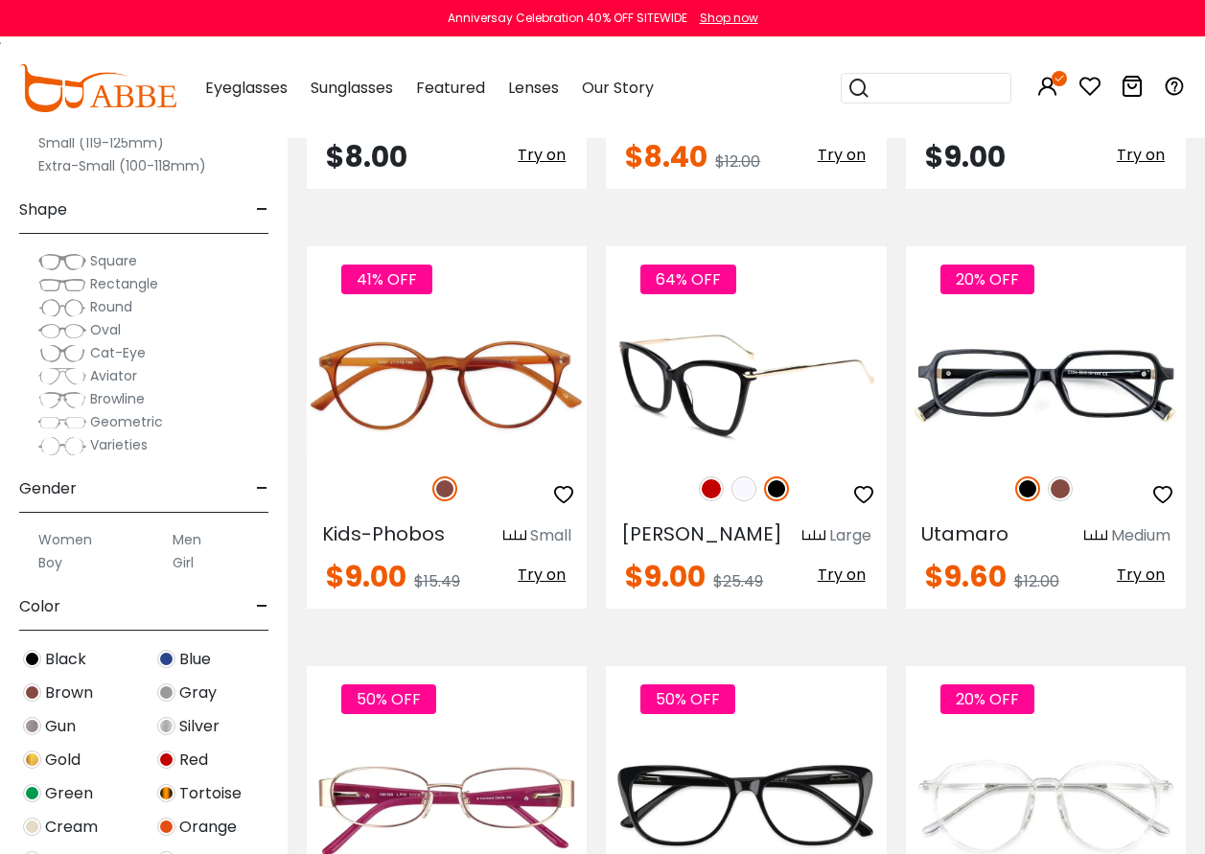
click at [713, 477] on img at bounding box center [711, 489] width 25 height 25
click at [844, 564] on span "Try on" at bounding box center [842, 575] width 48 height 22
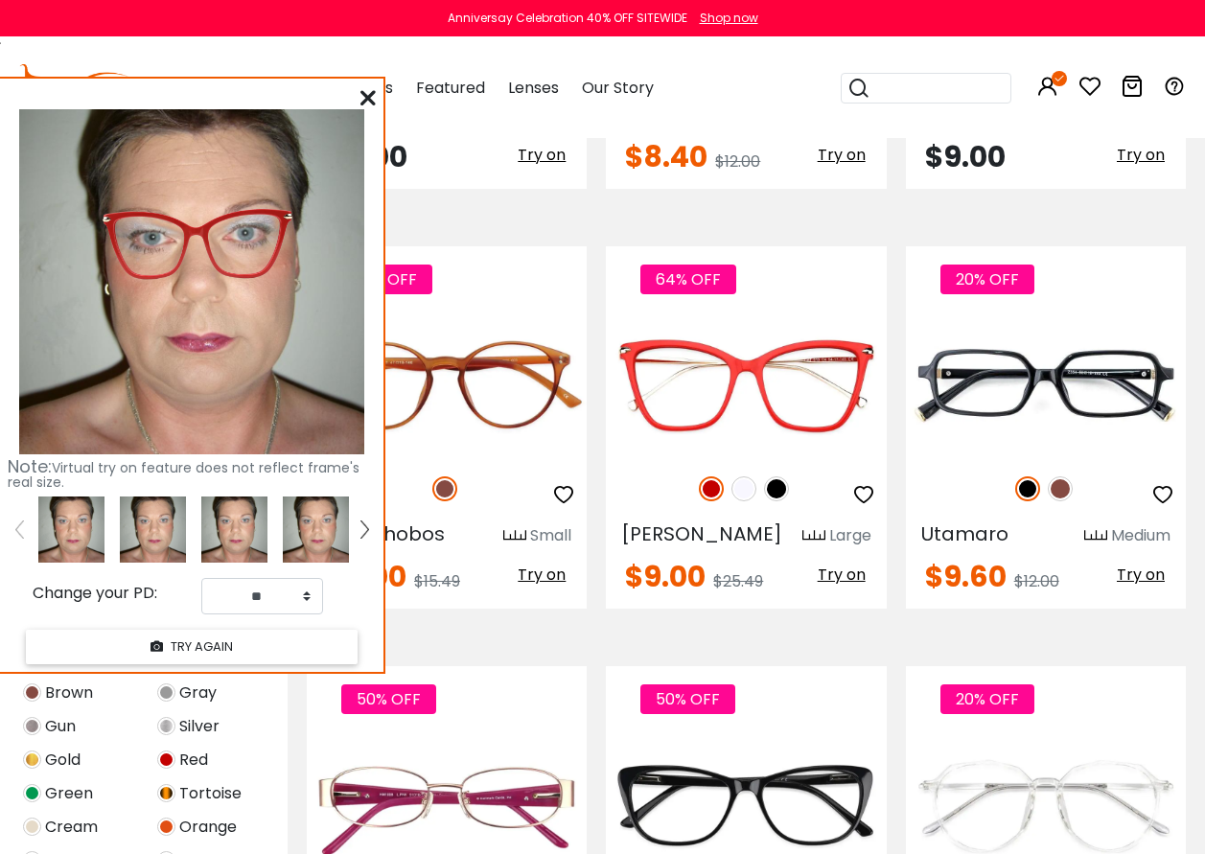
click at [365, 102] on icon at bounding box center [368, 97] width 15 height 15
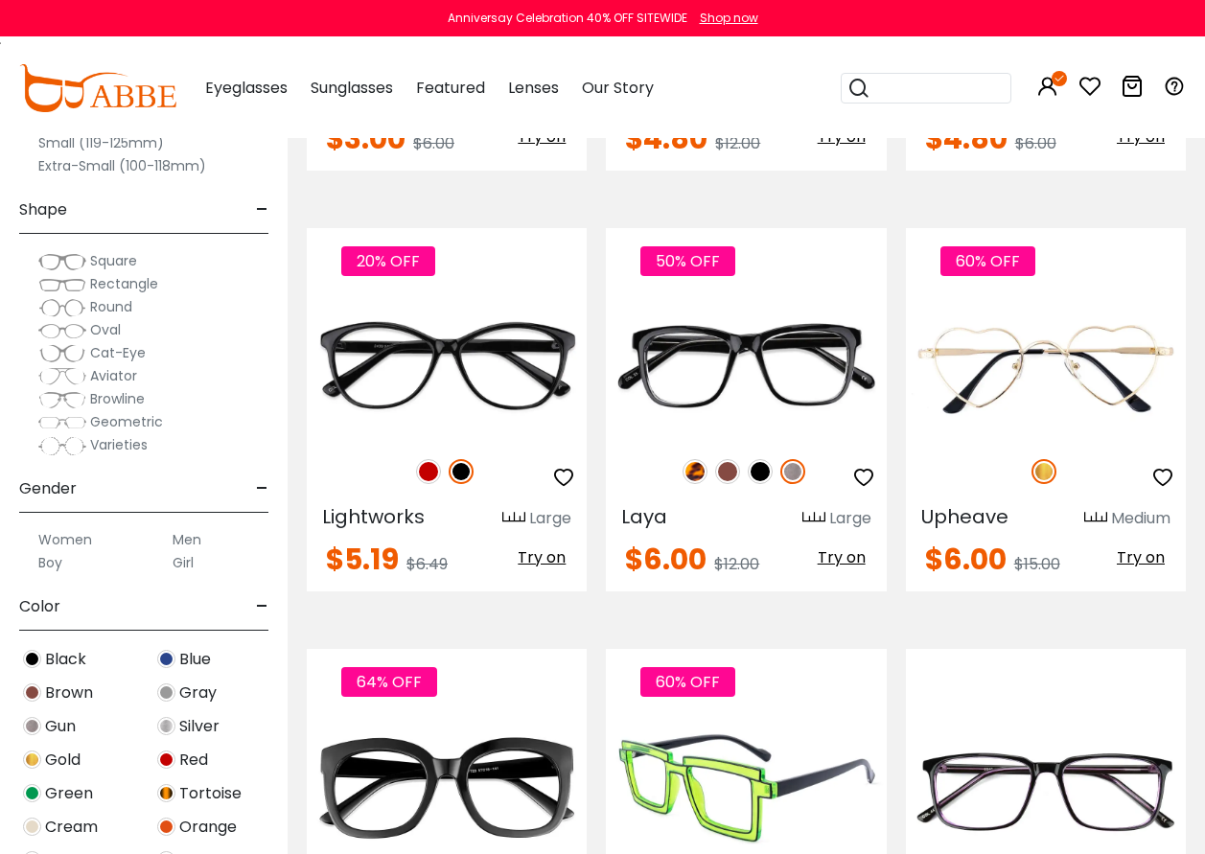
scroll to position [1726, 0]
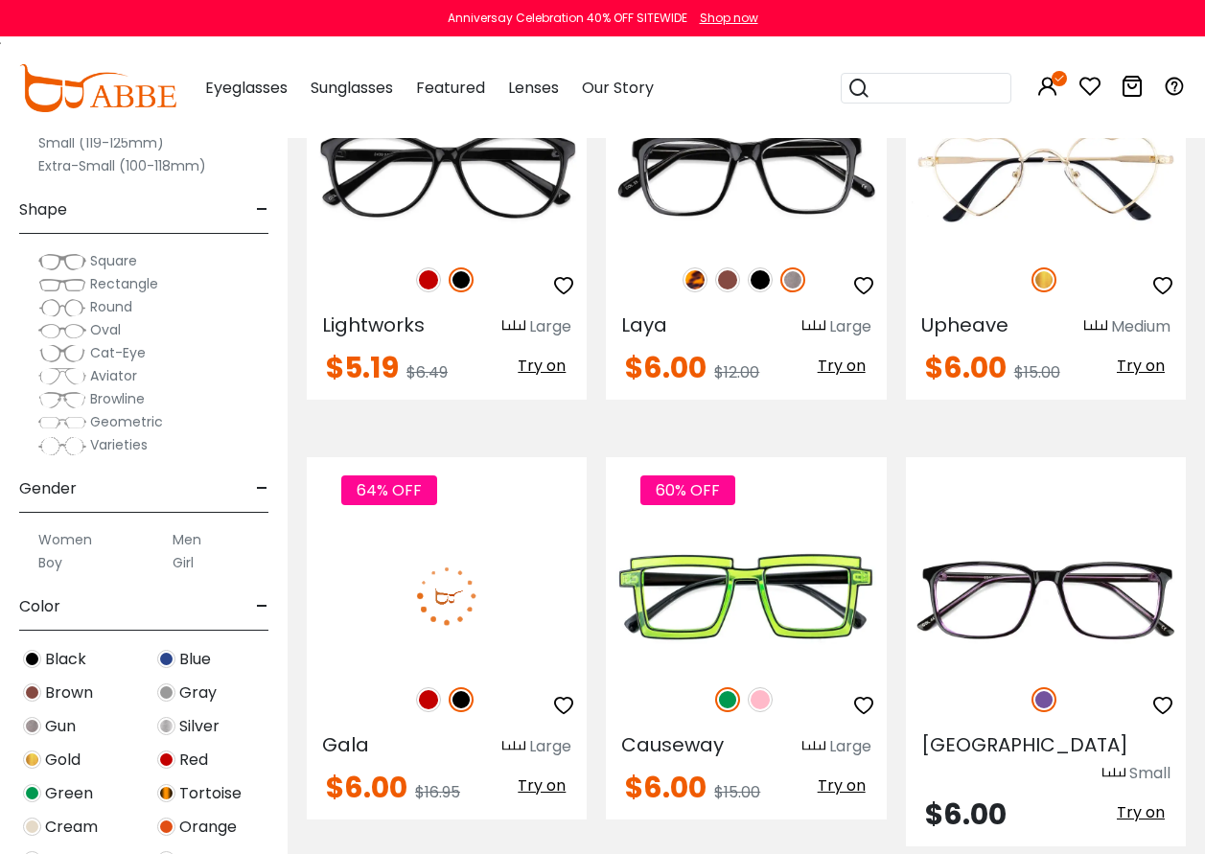
click at [436, 697] on img at bounding box center [428, 700] width 25 height 25
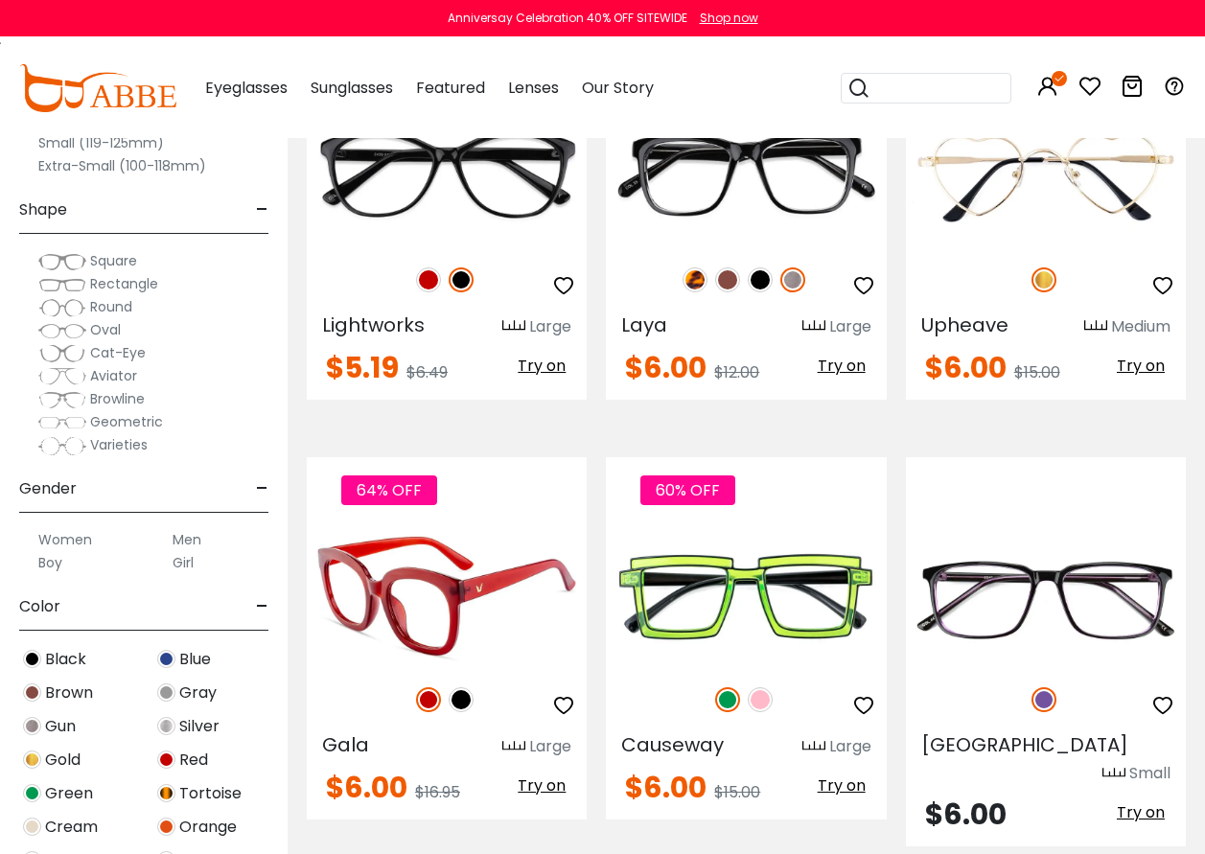
click at [553, 790] on span "Try on" at bounding box center [542, 786] width 48 height 22
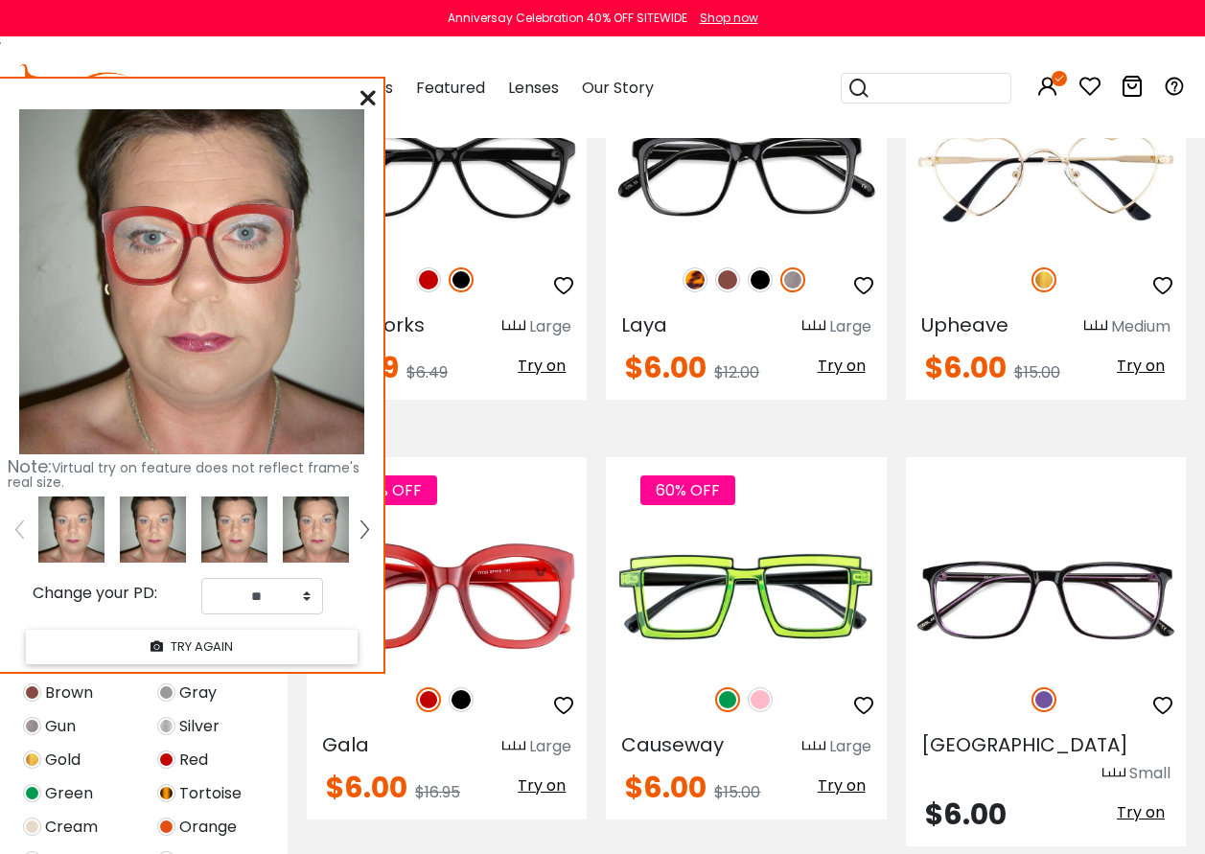
click at [376, 99] on div "Note: Virtual try on feature does not reflect frame's real size. Change your PD…" at bounding box center [192, 375] width 384 height 593
click at [362, 98] on icon at bounding box center [368, 97] width 15 height 15
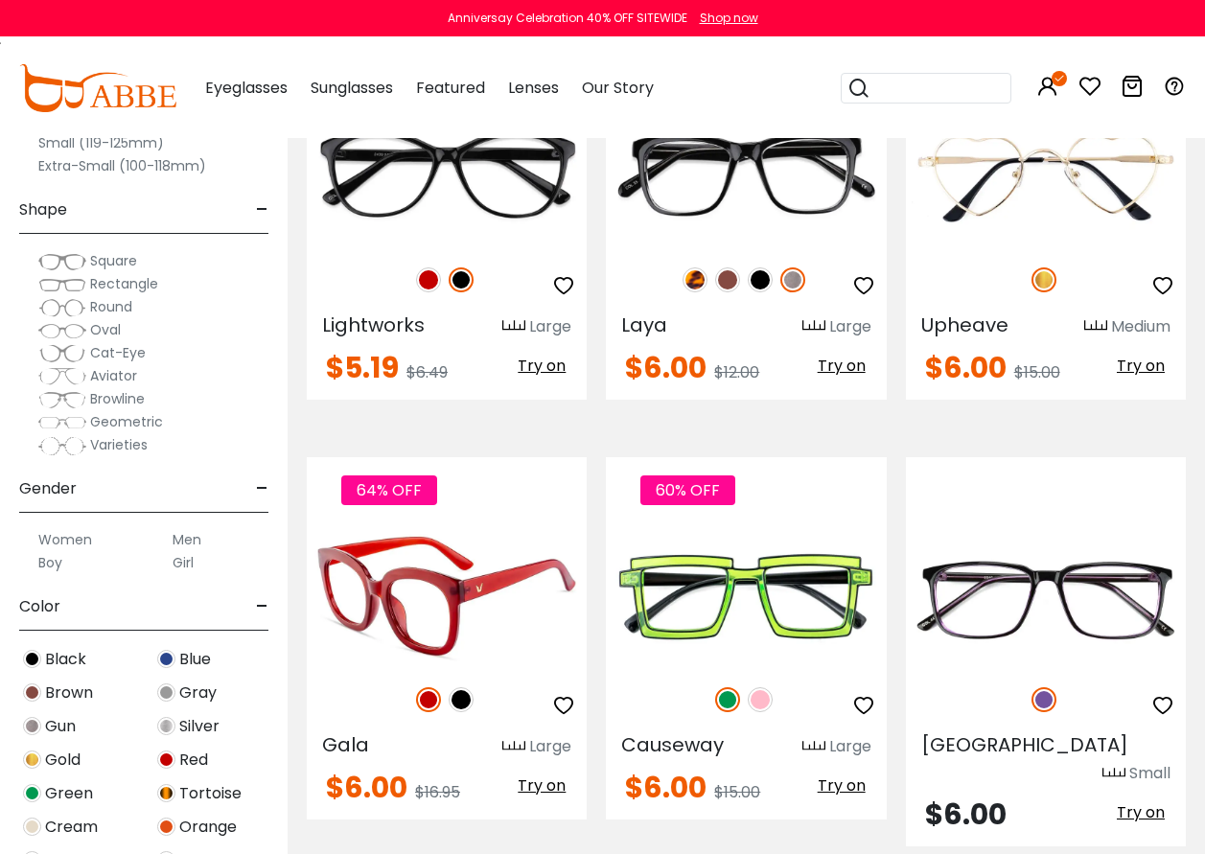
click at [454, 638] on img at bounding box center [447, 596] width 280 height 140
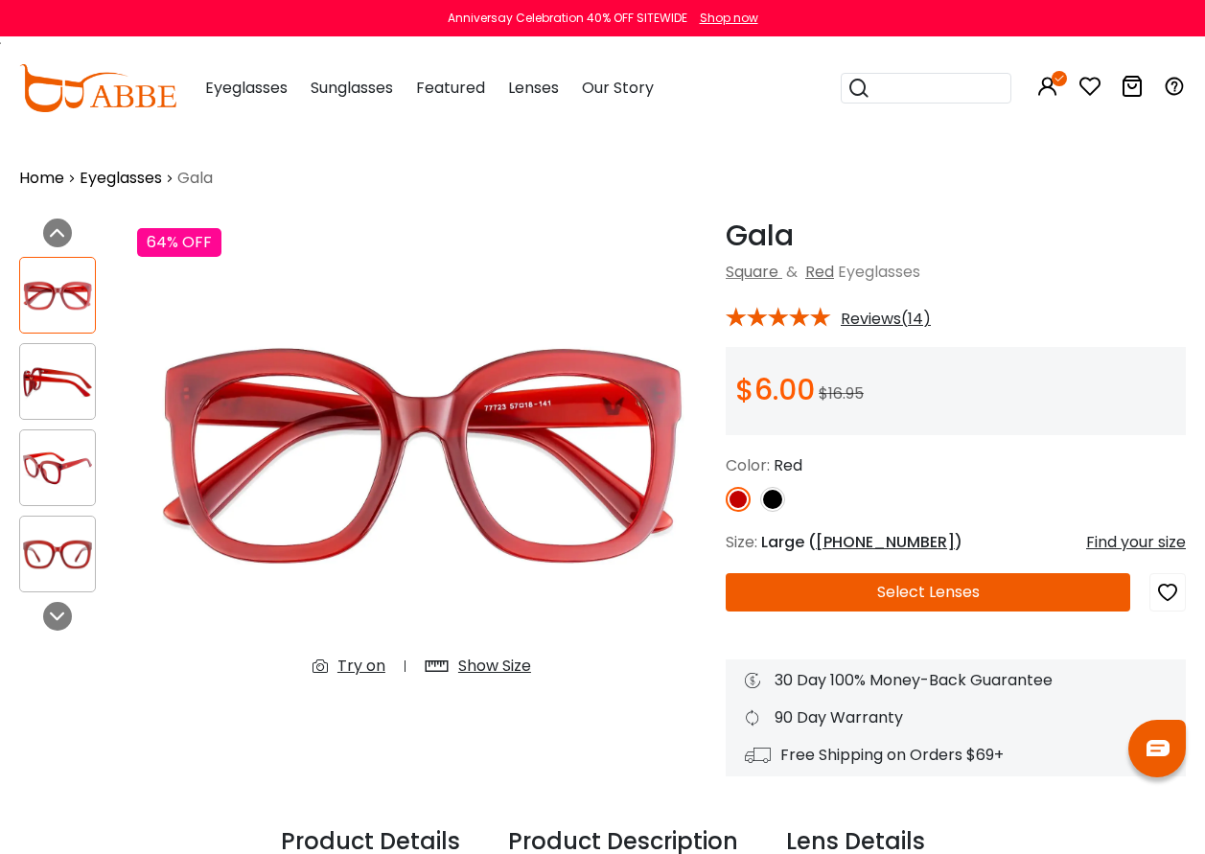
click at [495, 662] on div "Show Size" at bounding box center [494, 666] width 73 height 23
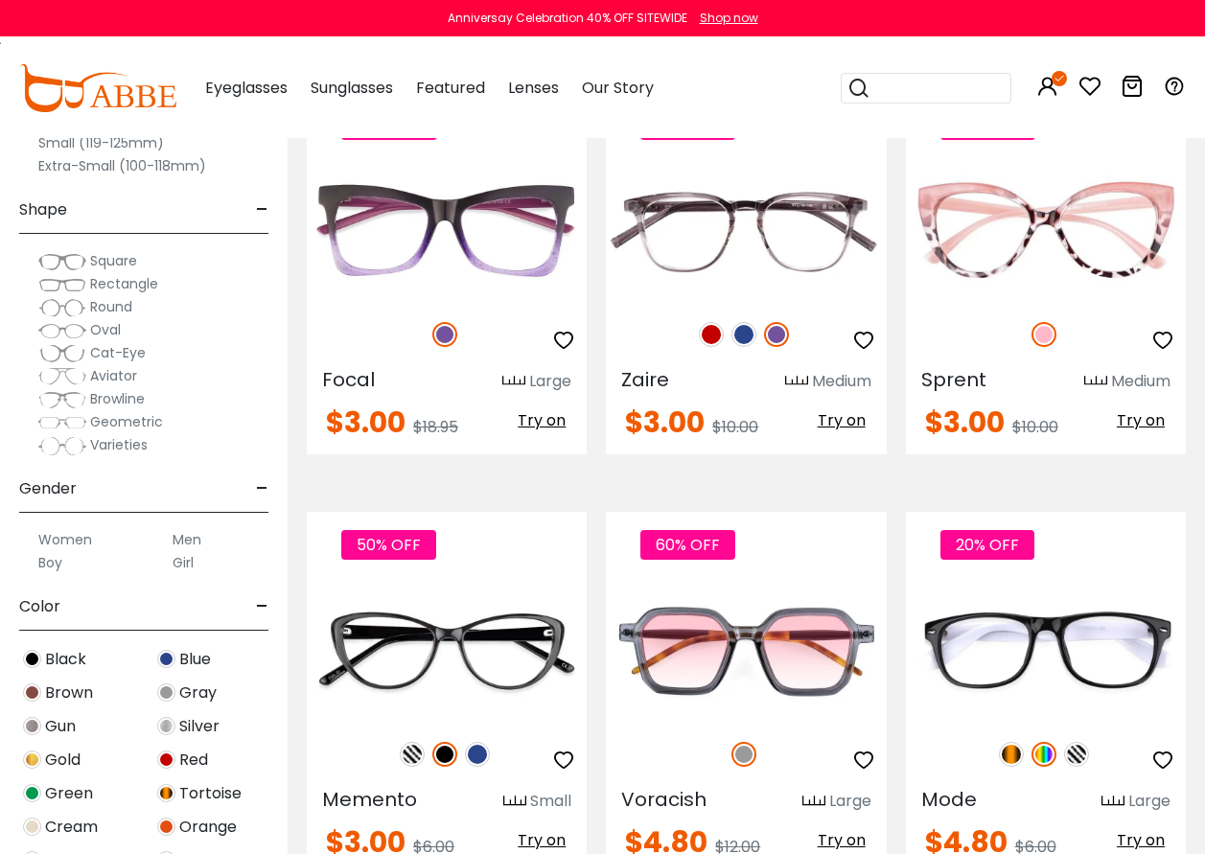
scroll to position [671, 0]
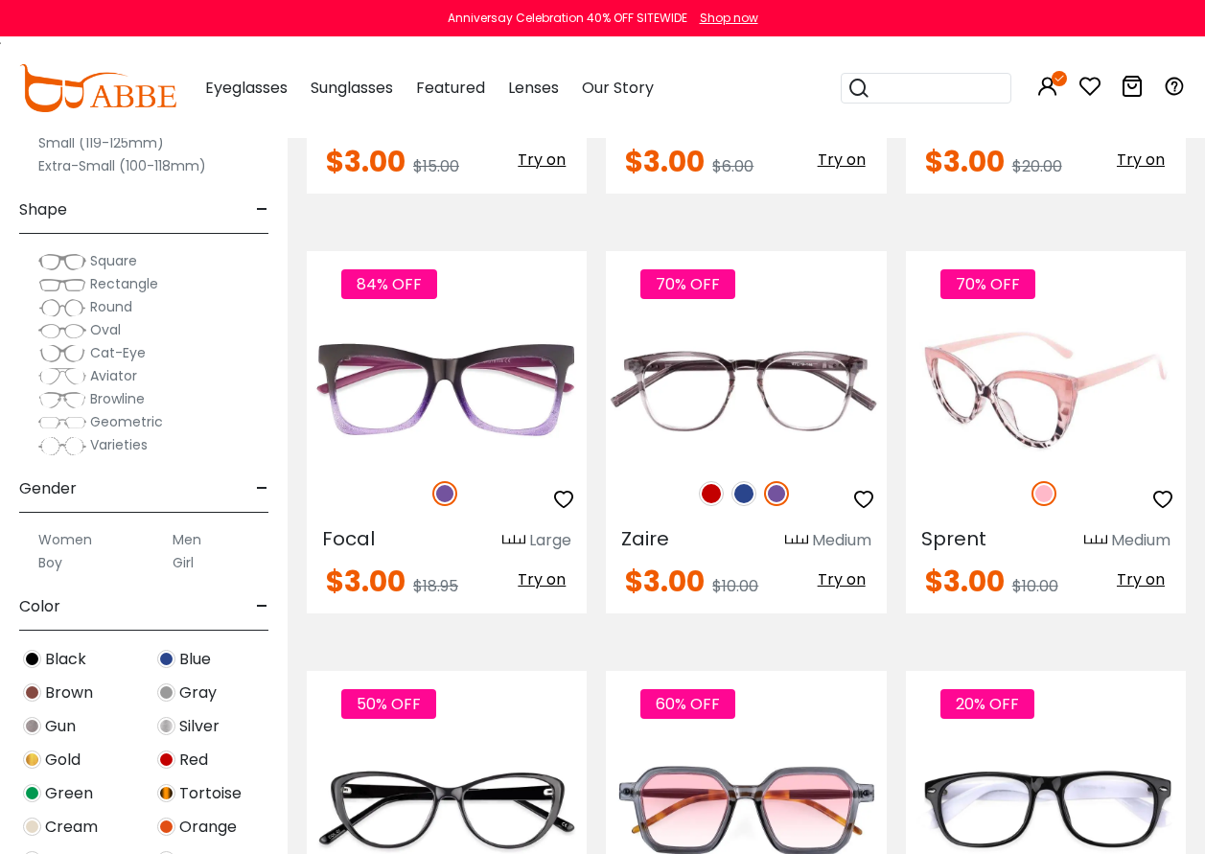
click at [1141, 580] on span "Try on" at bounding box center [1141, 580] width 48 height 22
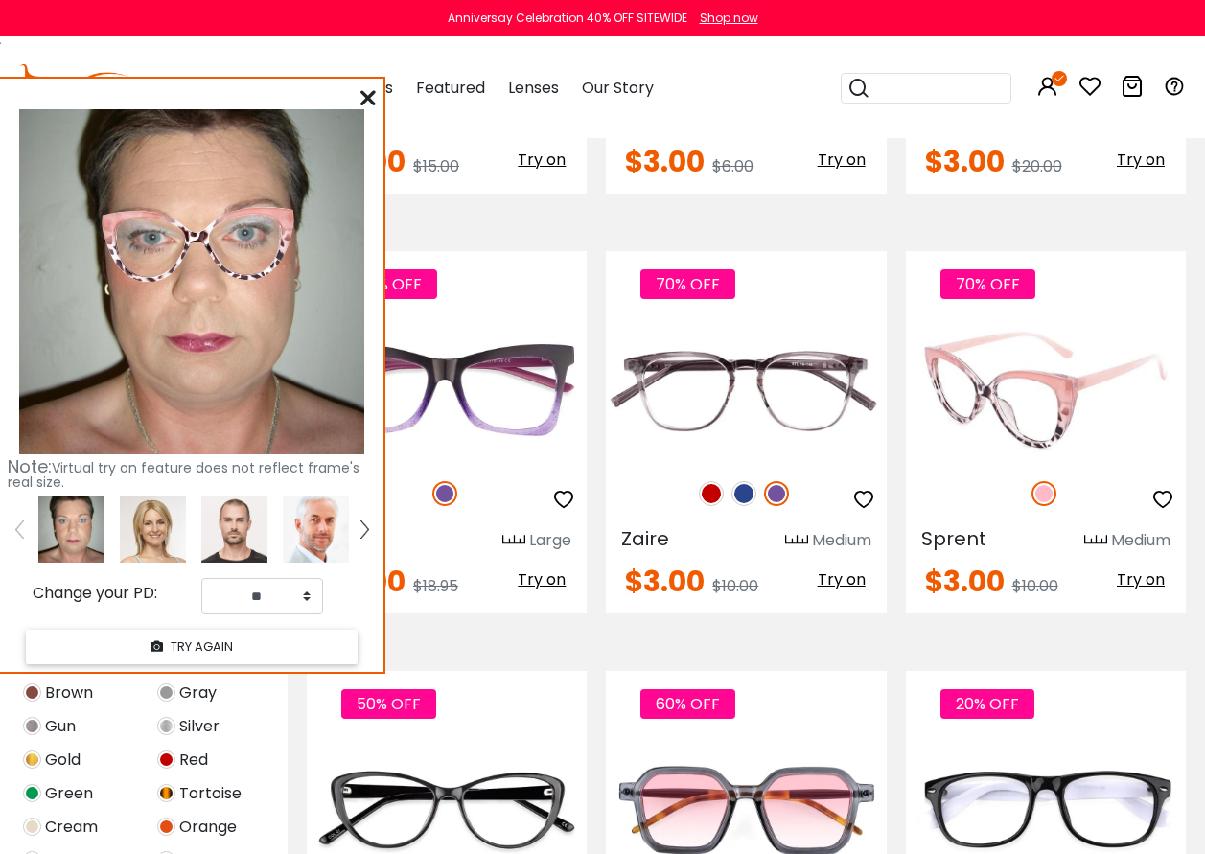
click at [1012, 368] on img at bounding box center [1046, 390] width 280 height 140
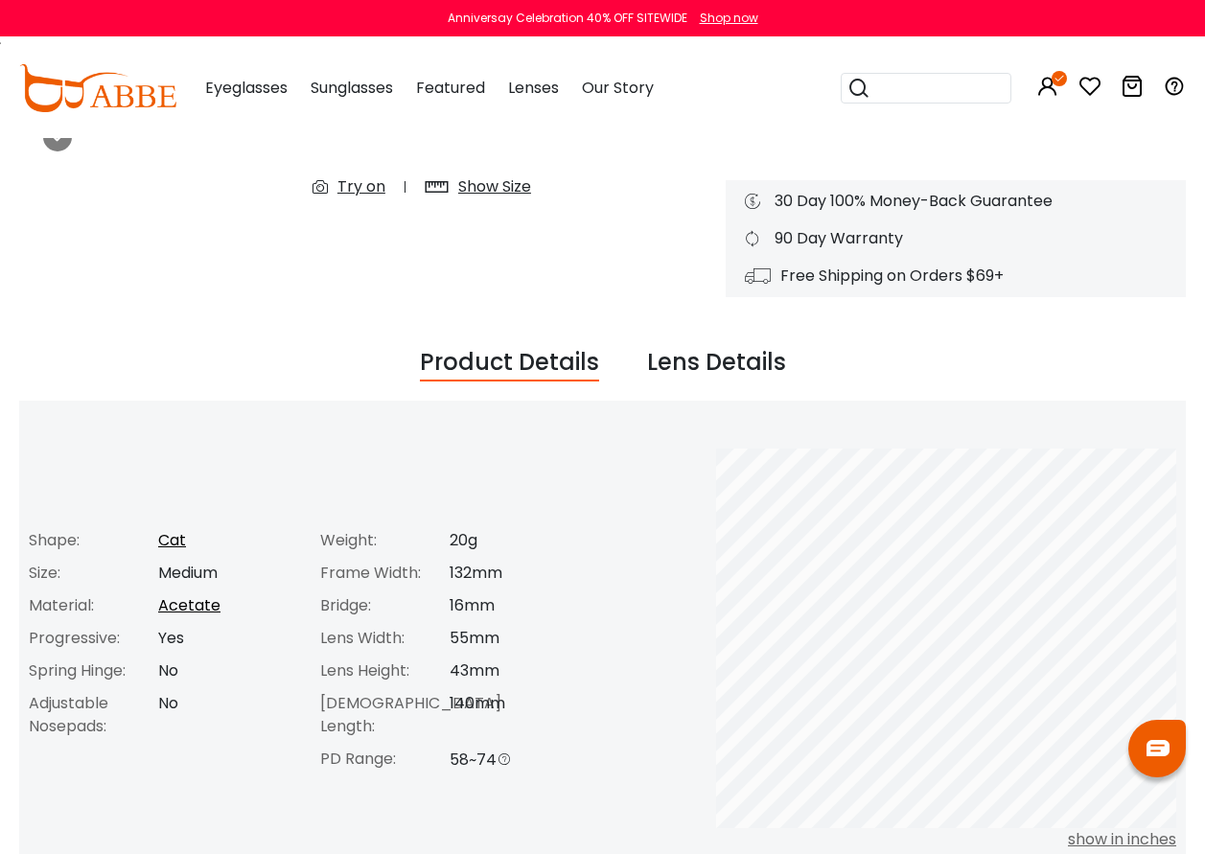
scroll to position [96, 0]
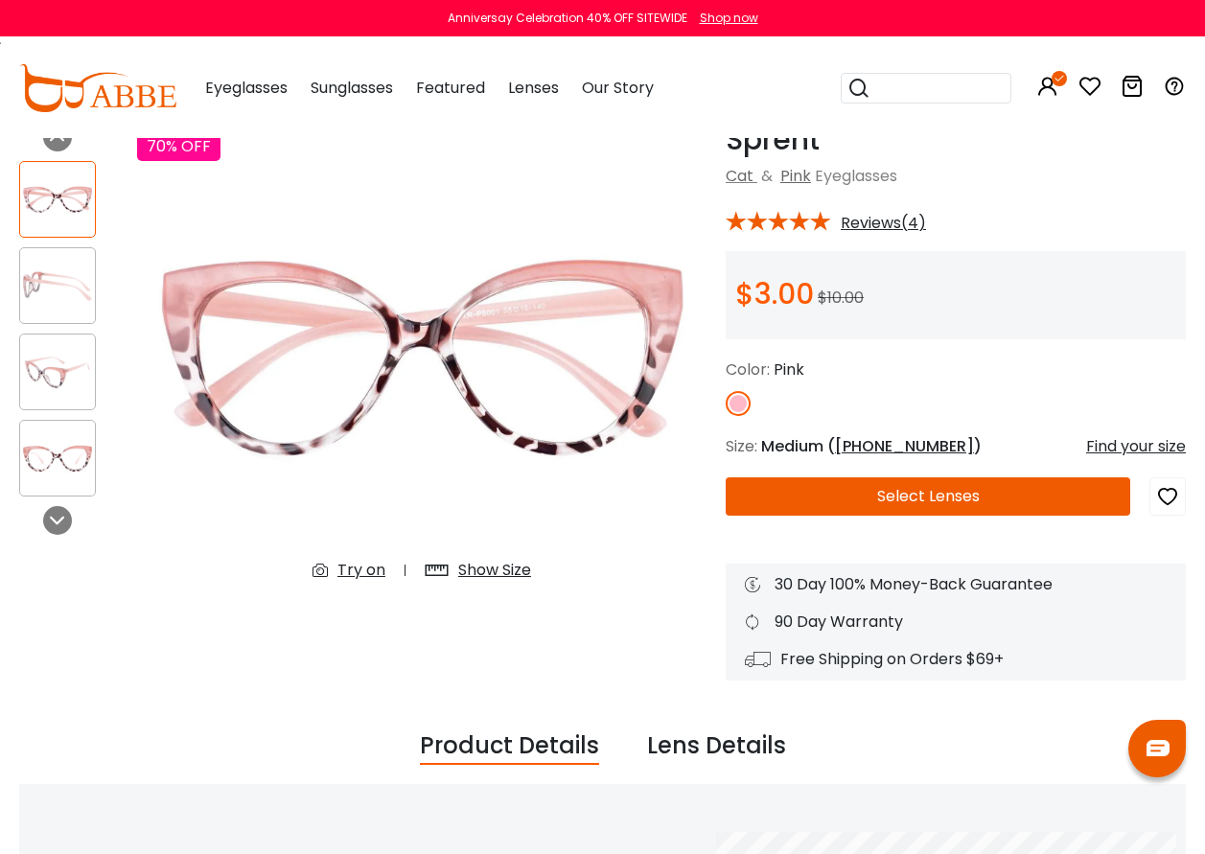
click at [948, 492] on button "Select Lenses" at bounding box center [928, 497] width 405 height 38
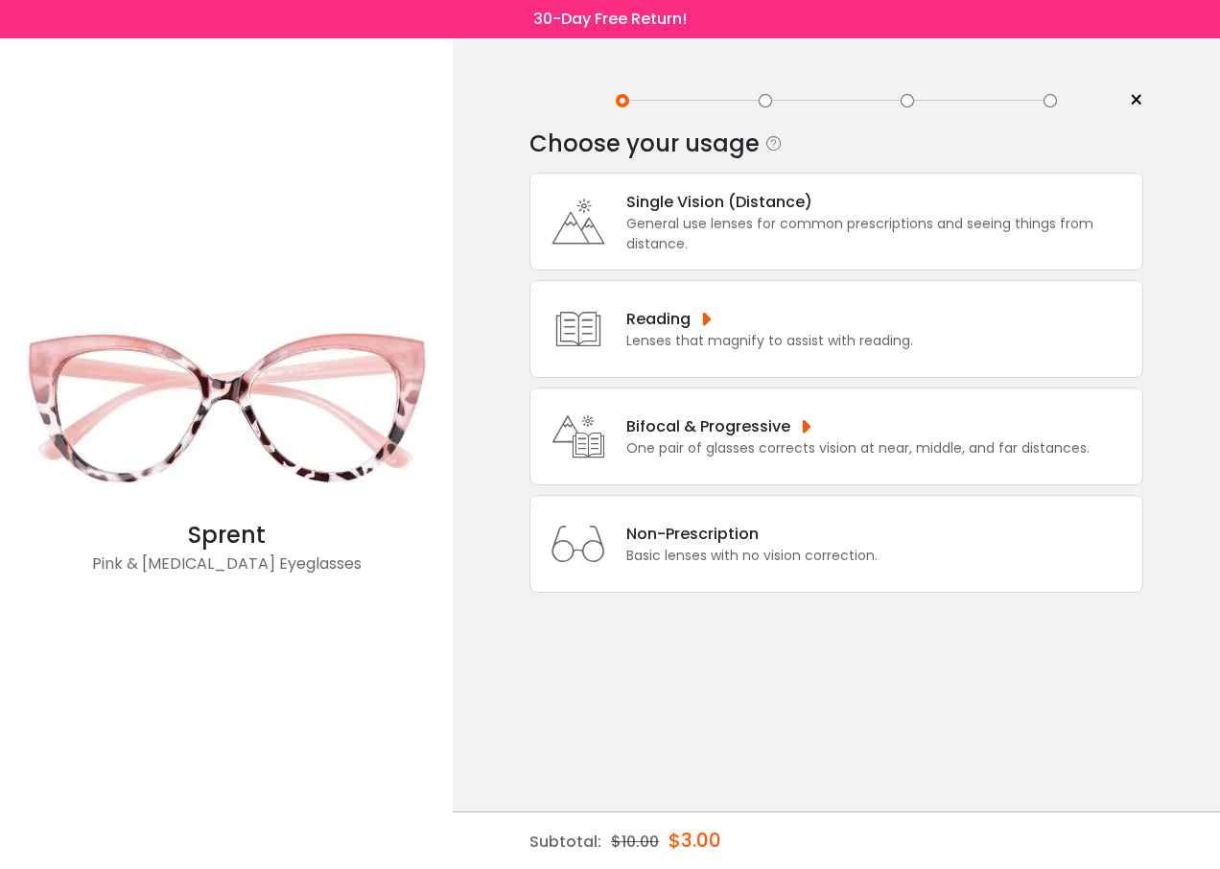
click at [727, 204] on div "Single Vision (Distance)" at bounding box center [879, 202] width 506 height 24
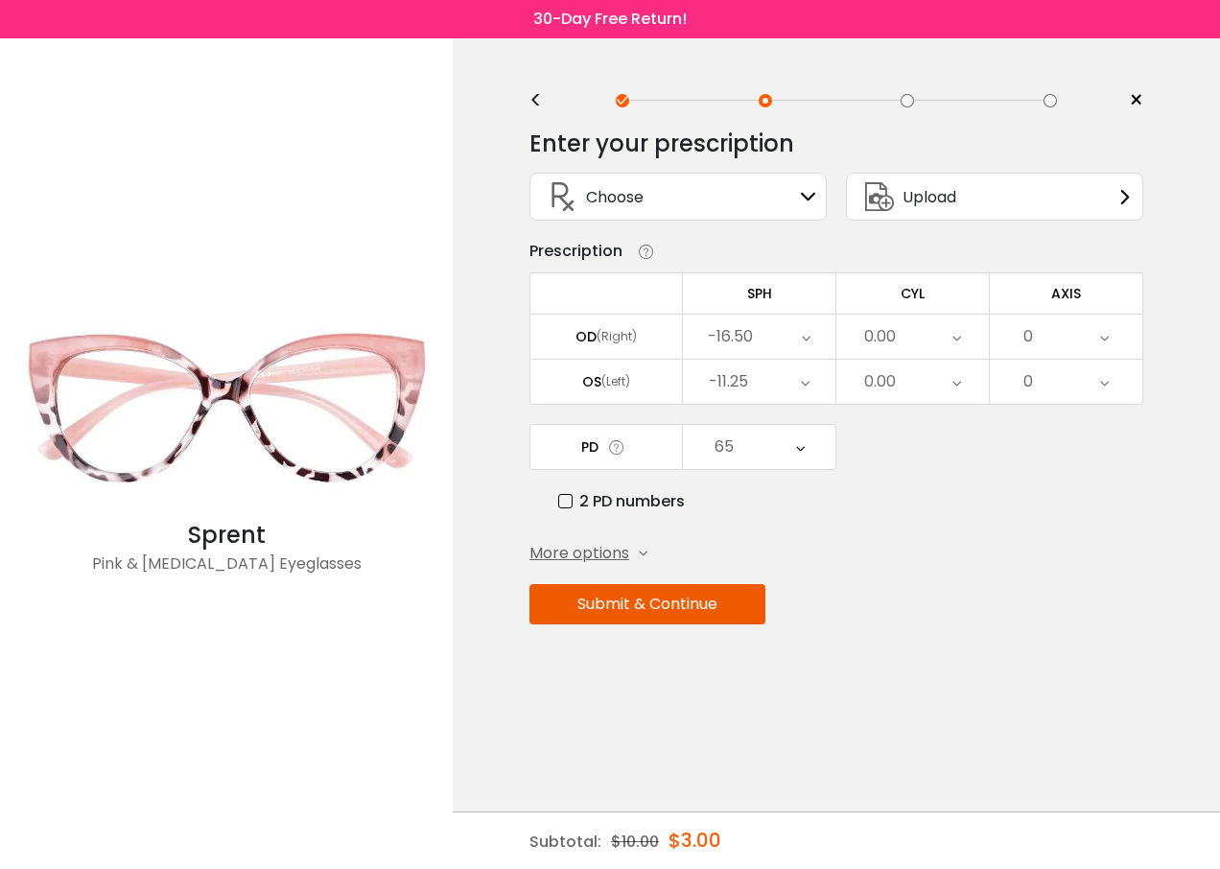
click at [800, 349] on div "-16.50" at bounding box center [759, 337] width 152 height 44
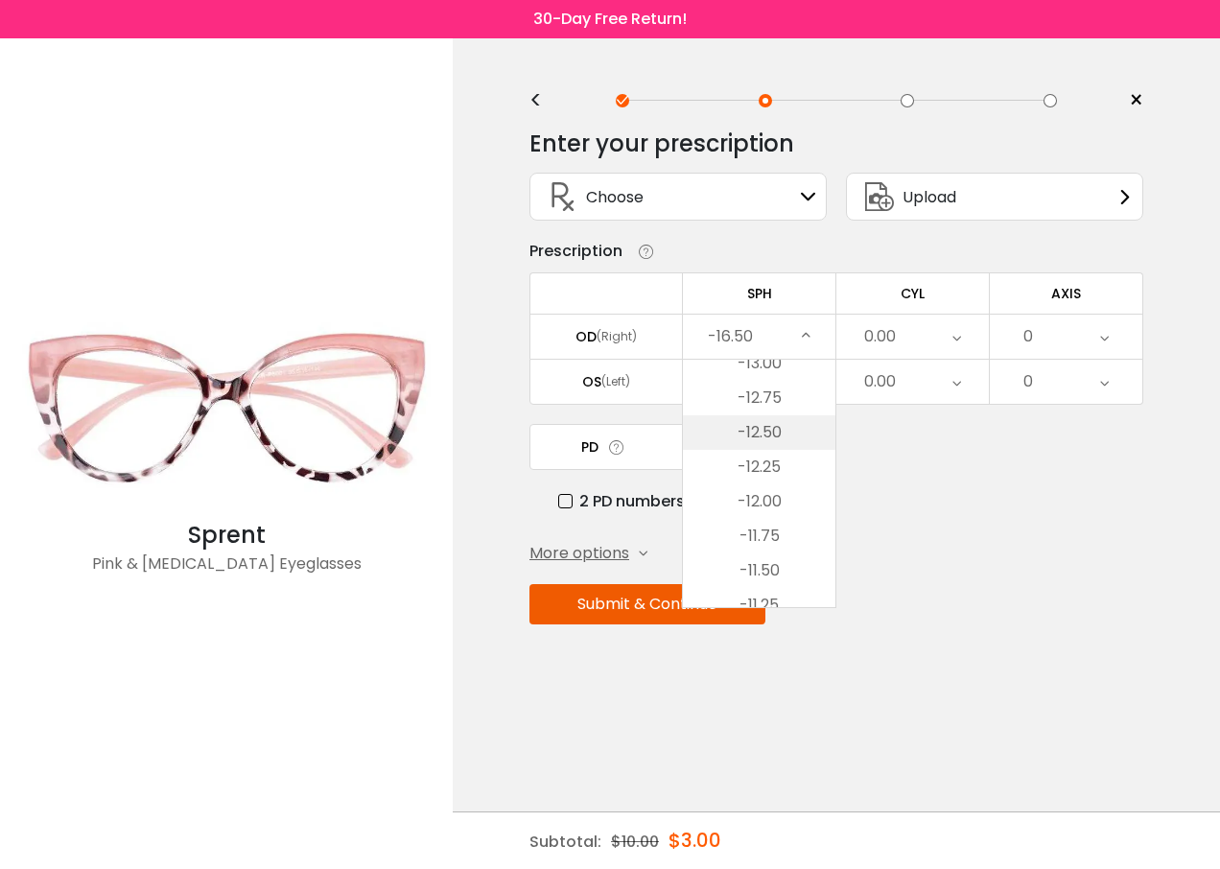
scroll to position [1151, 0]
click at [769, 469] on li "-11.00" at bounding box center [759, 469] width 152 height 35
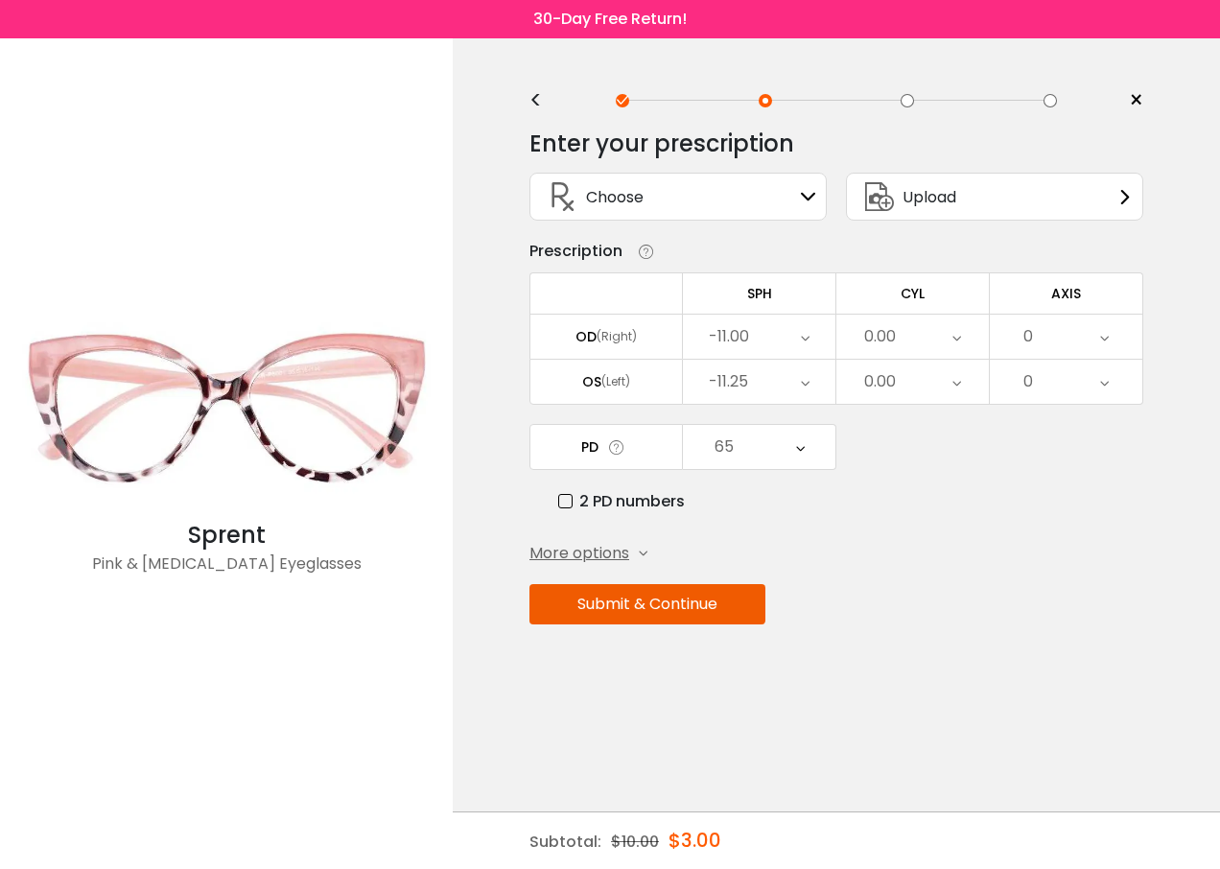
click at [803, 336] on icon at bounding box center [805, 337] width 9 height 44
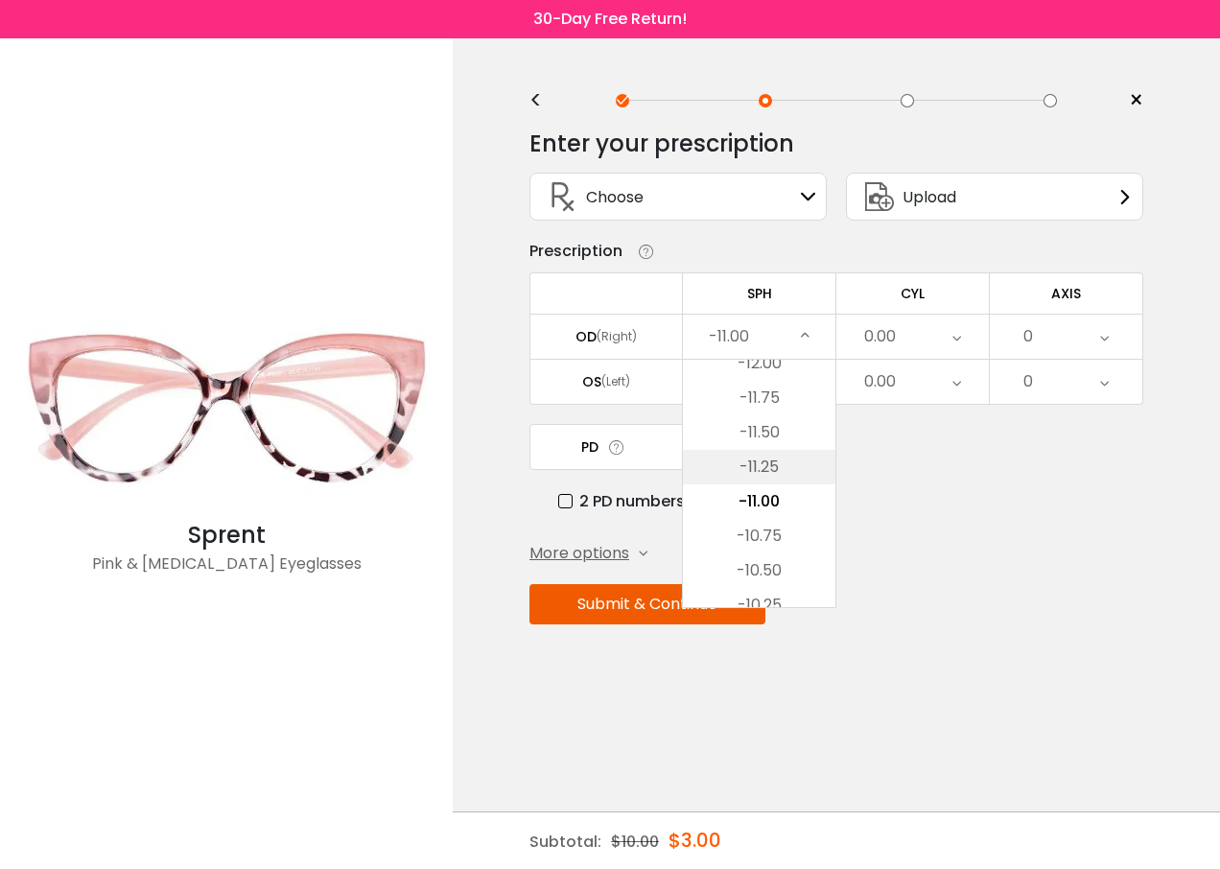
click at [765, 466] on li "-11.25" at bounding box center [759, 467] width 152 height 35
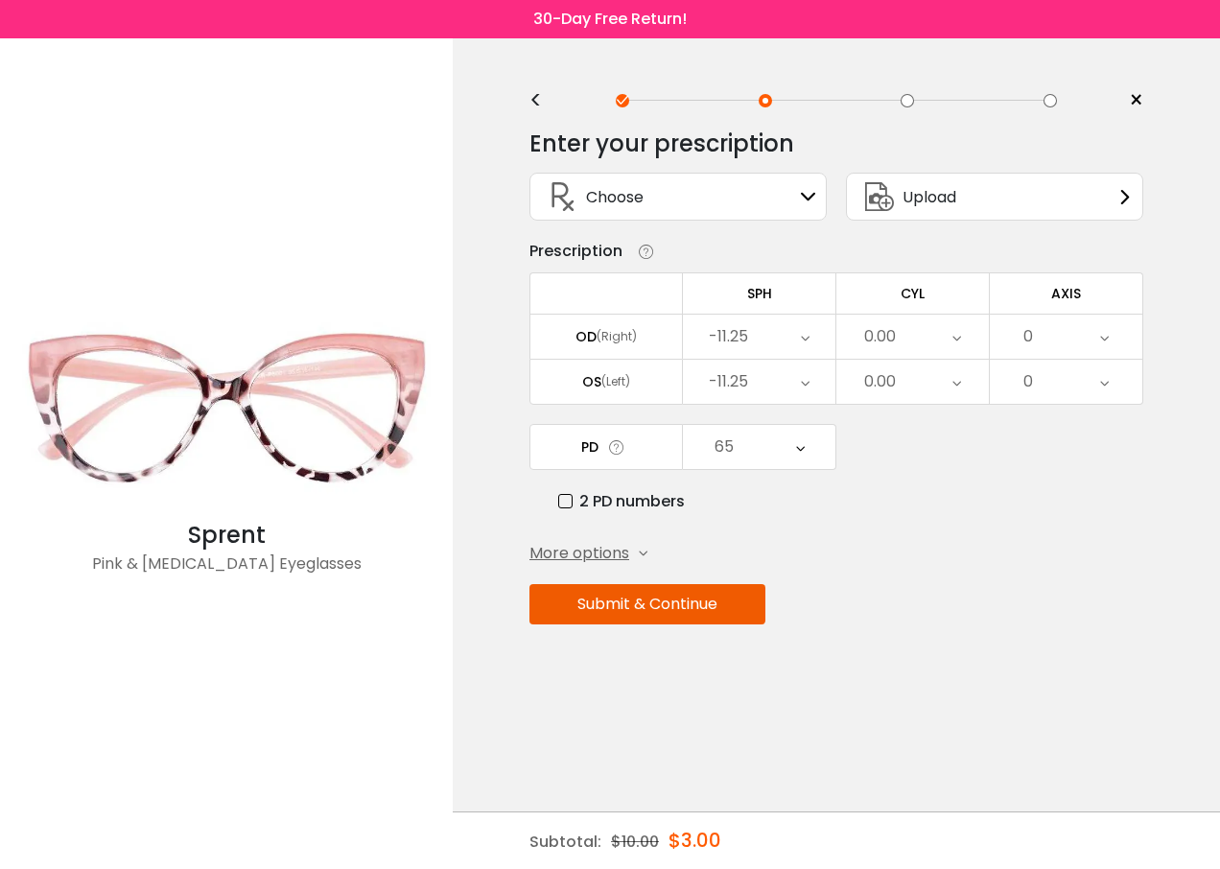
click at [658, 601] on button "Submit & Continue" at bounding box center [647, 604] width 236 height 40
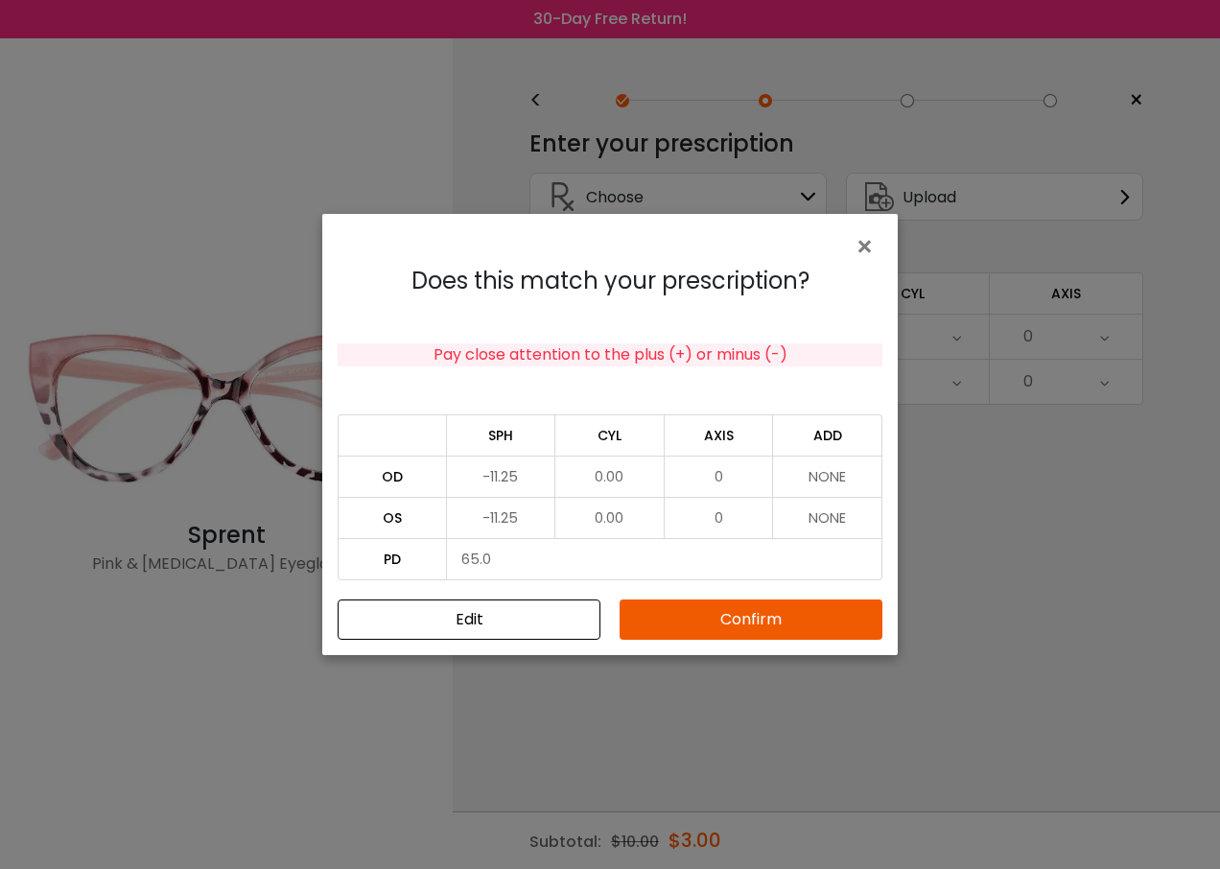
click at [701, 627] on button "Confirm" at bounding box center [750, 619] width 263 height 40
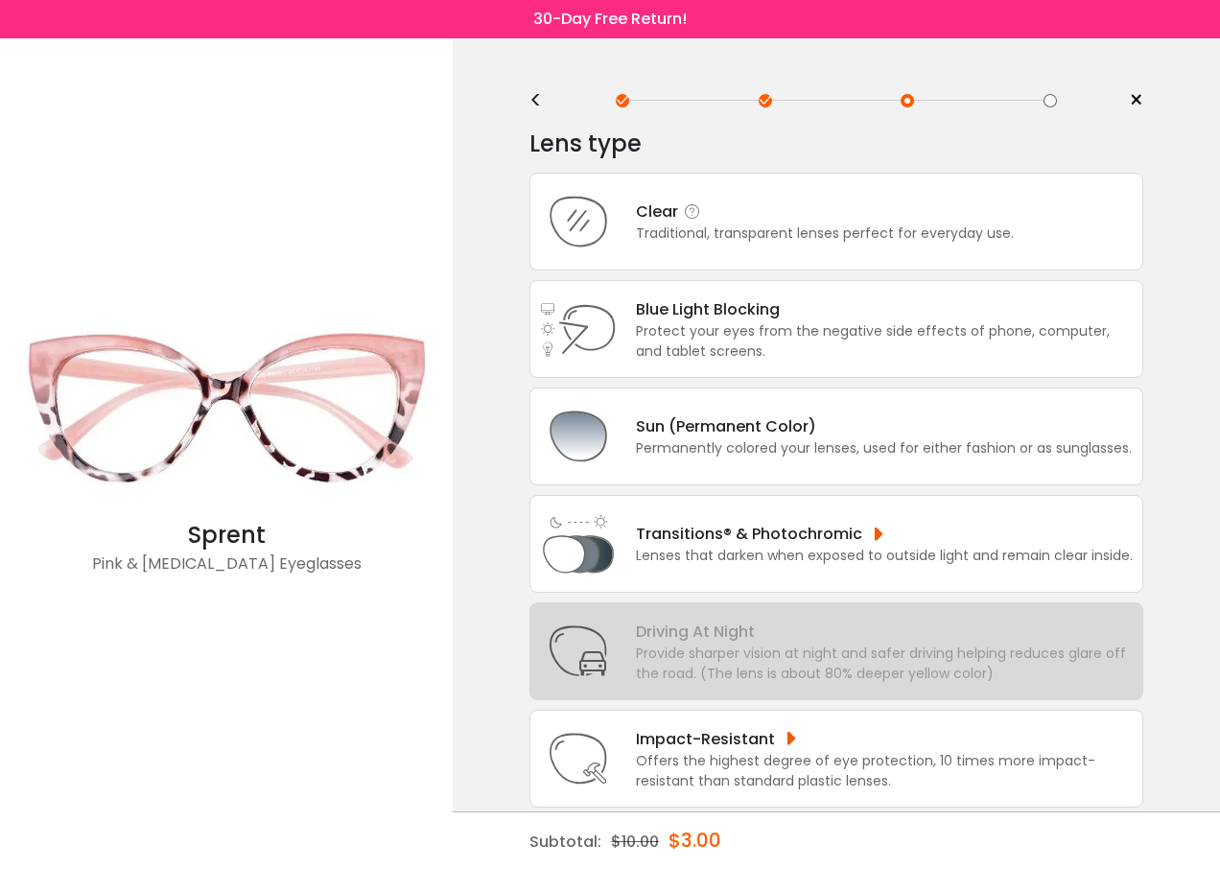
click at [675, 209] on div "Clear" at bounding box center [825, 211] width 378 height 24
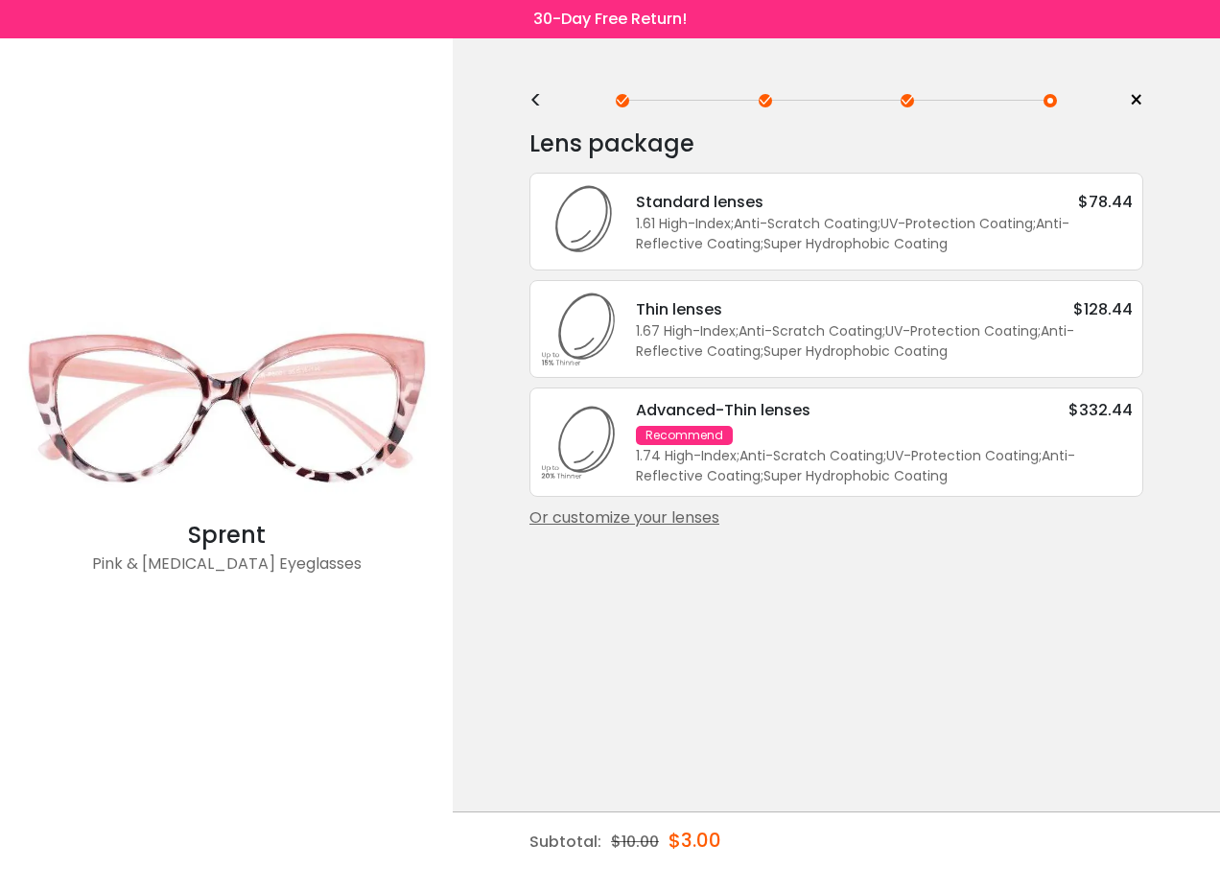
click at [658, 528] on div "Or customize your lenses" at bounding box center [836, 517] width 614 height 23
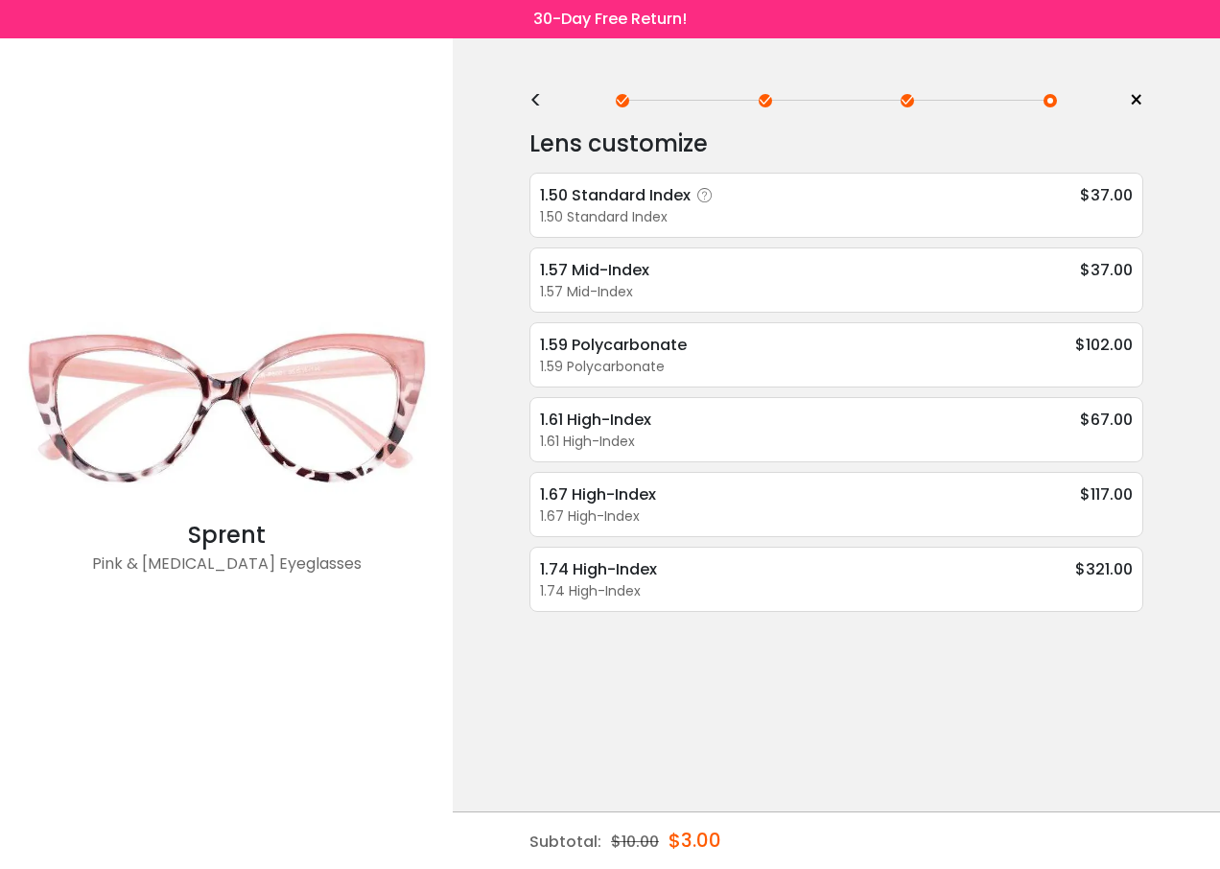
click at [624, 198] on div "1.50 Standard Index" at bounding box center [629, 195] width 179 height 24
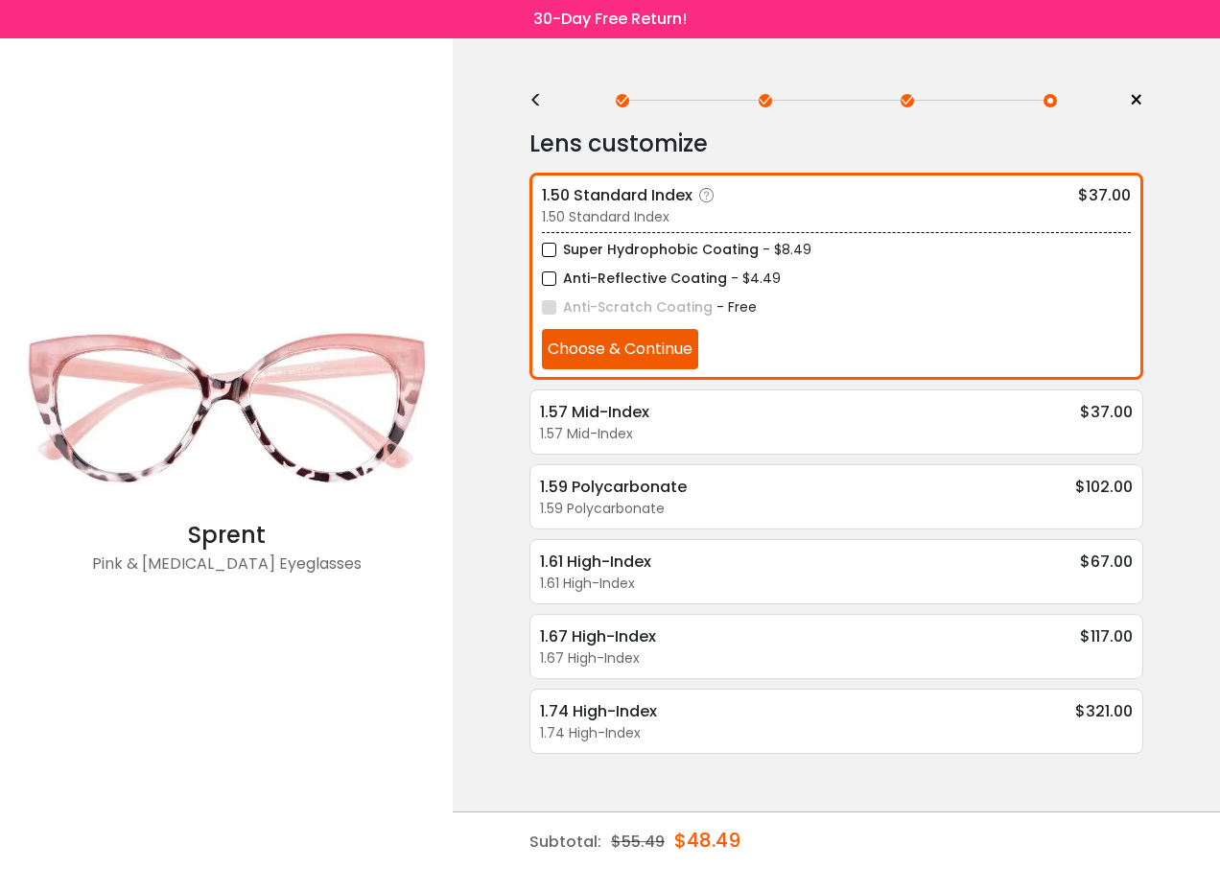
click at [640, 347] on button "Choose & Continue" at bounding box center [620, 349] width 156 height 40
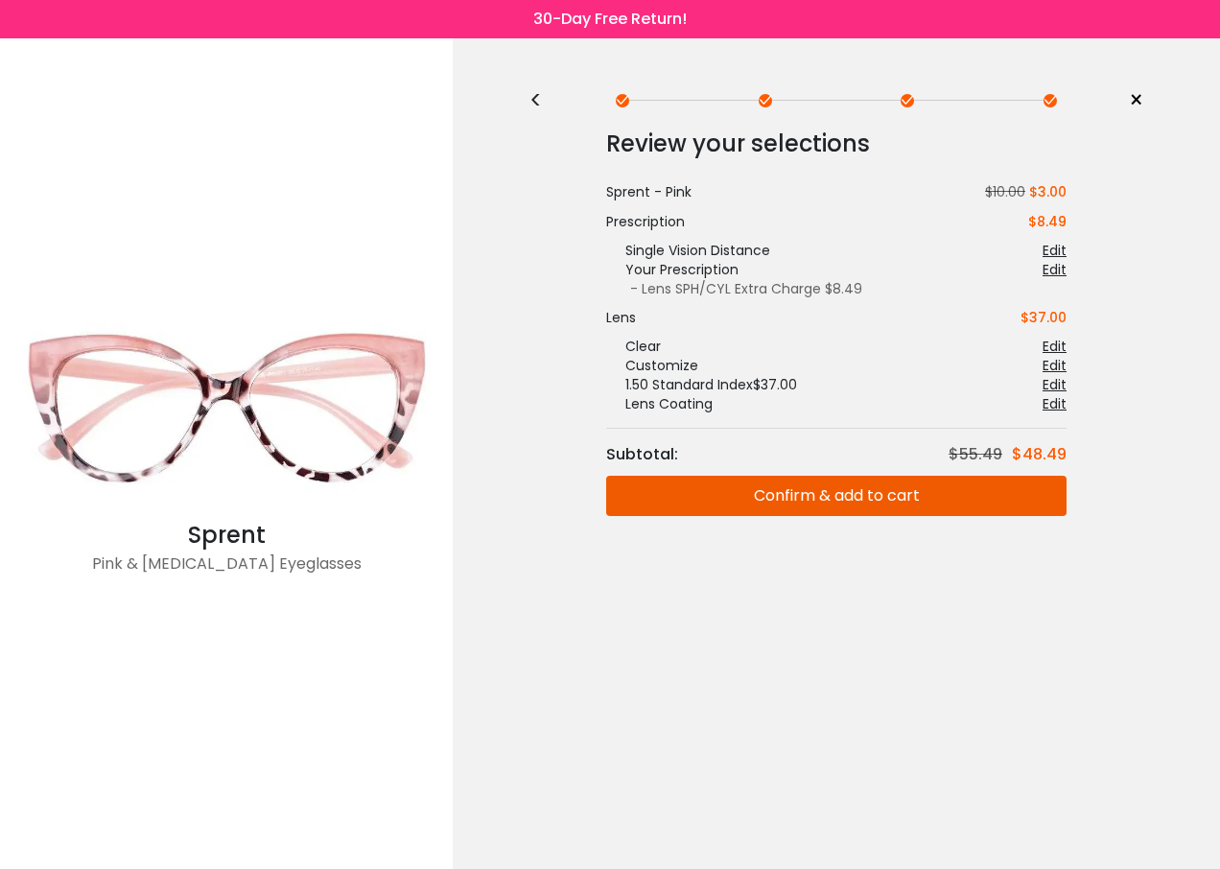
click at [851, 502] on button "Confirm & add to cart" at bounding box center [836, 496] width 460 height 40
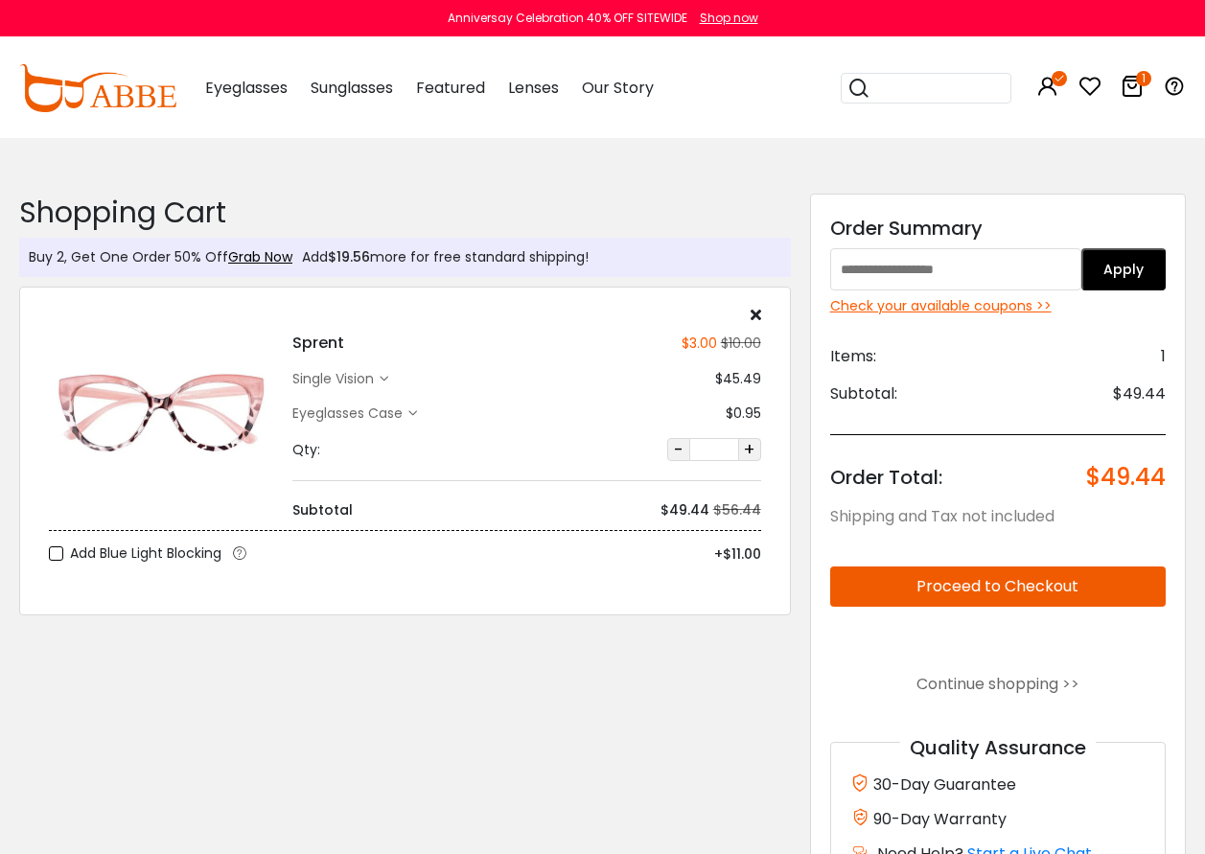
click at [891, 274] on input "text" at bounding box center [956, 269] width 252 height 42
type input "****"
click at [1133, 268] on button "Apply" at bounding box center [1124, 269] width 84 height 42
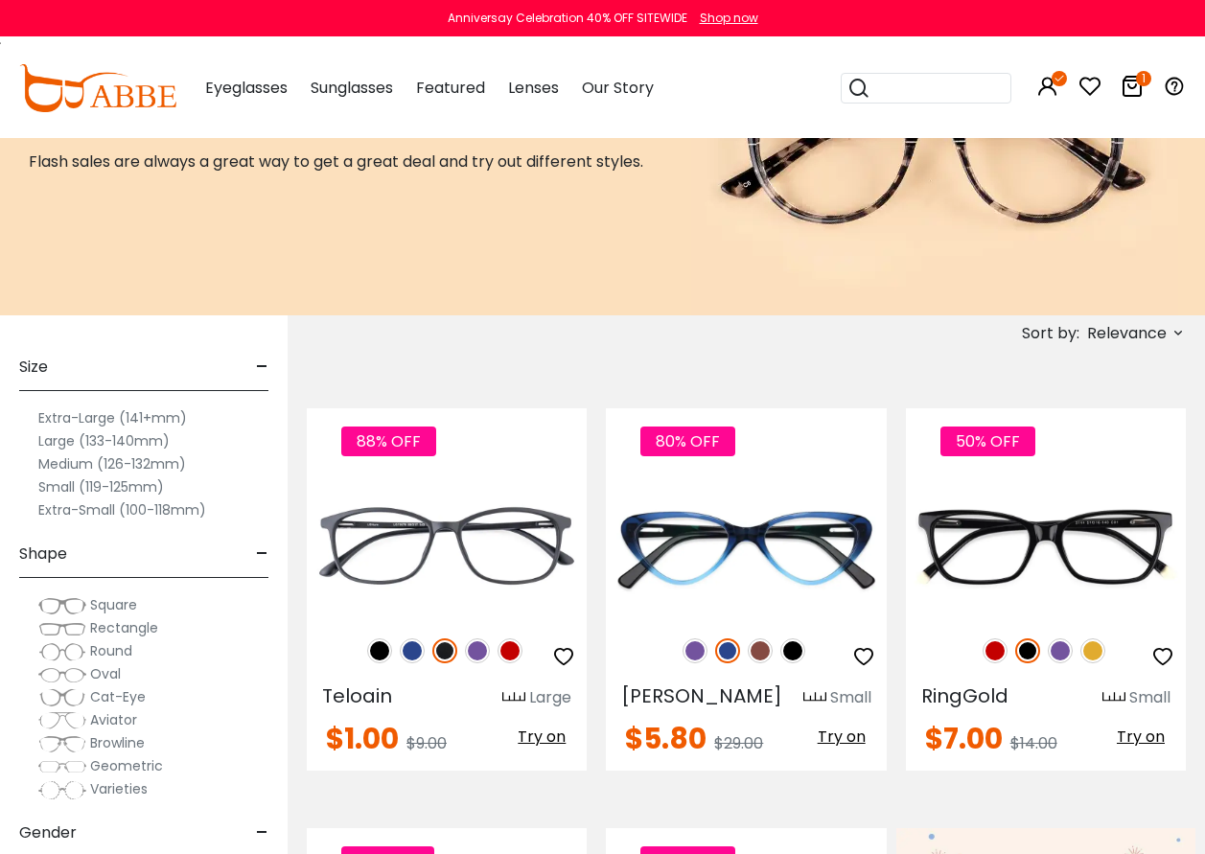
scroll to position [192, 0]
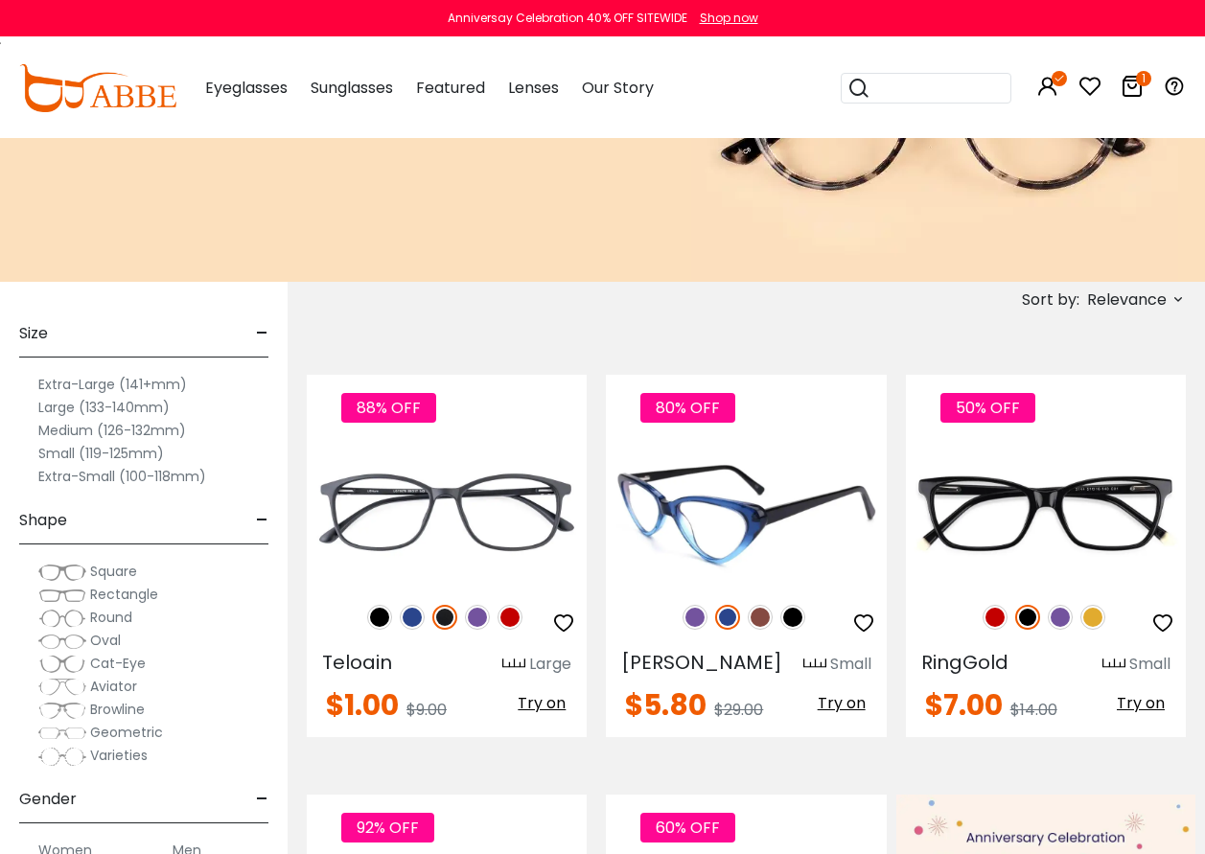
click at [851, 697] on span "Try on" at bounding box center [842, 703] width 48 height 22
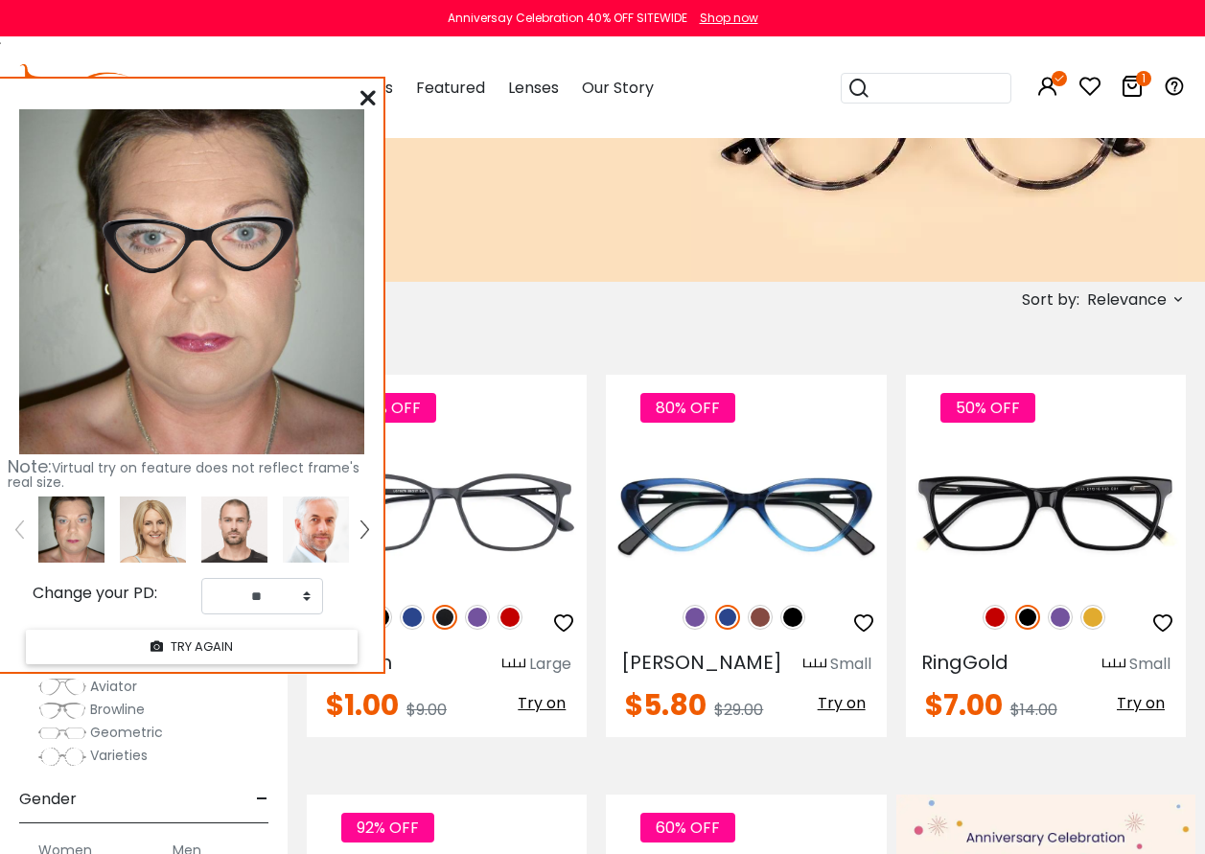
click at [368, 101] on icon at bounding box center [368, 97] width 15 height 15
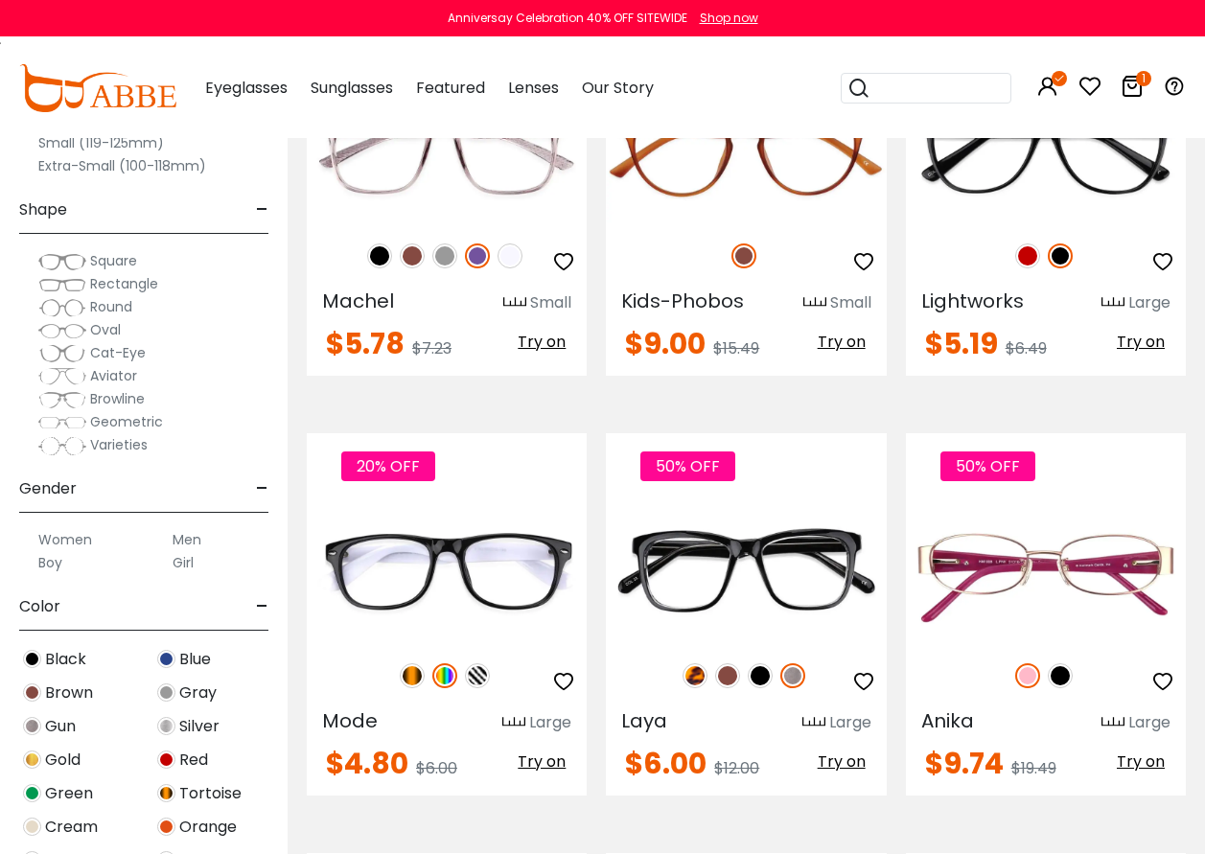
scroll to position [2781, 0]
